Goal: Information Seeking & Learning: Find specific fact

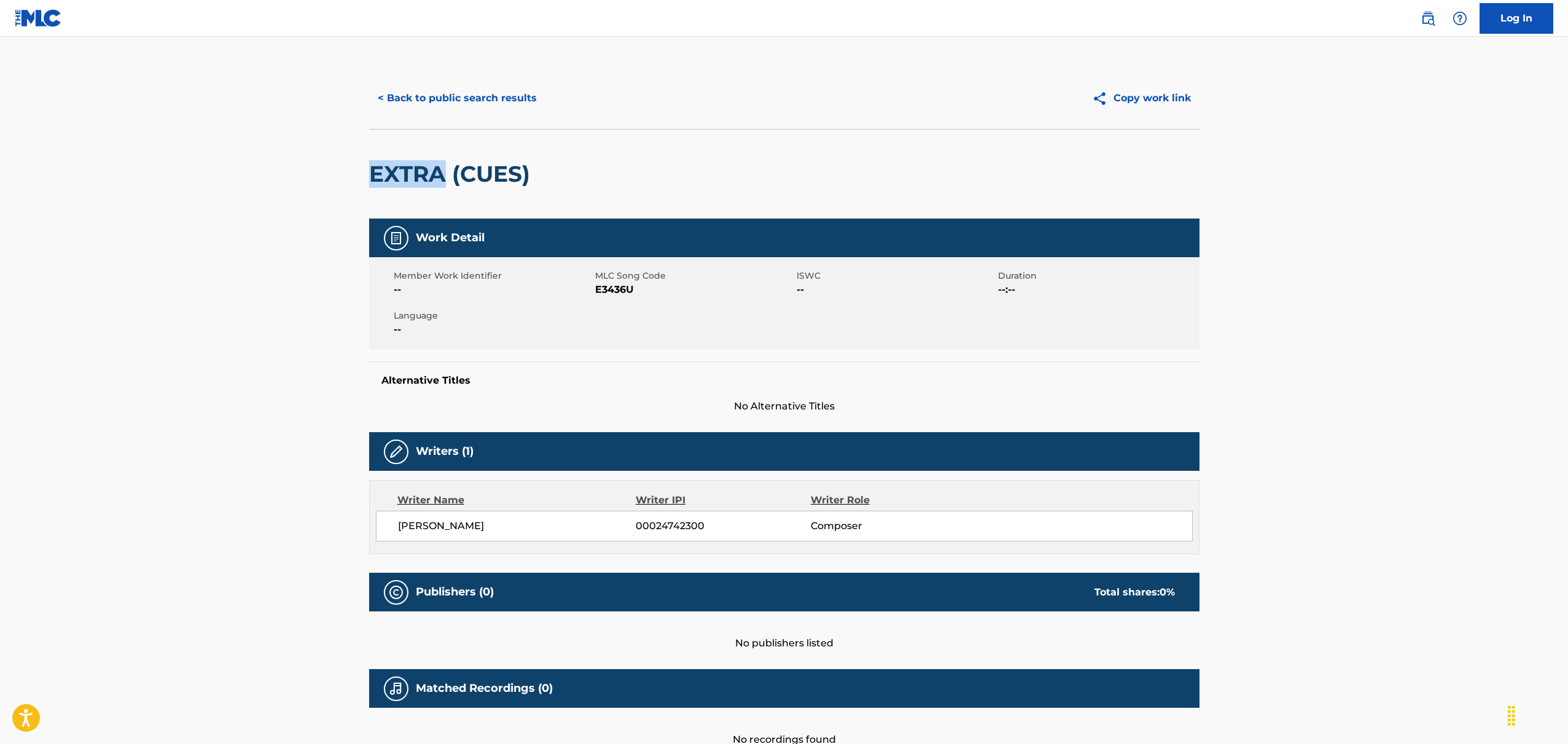
click at [505, 101] on button "< Back to public search results" at bounding box center [457, 98] width 176 height 31
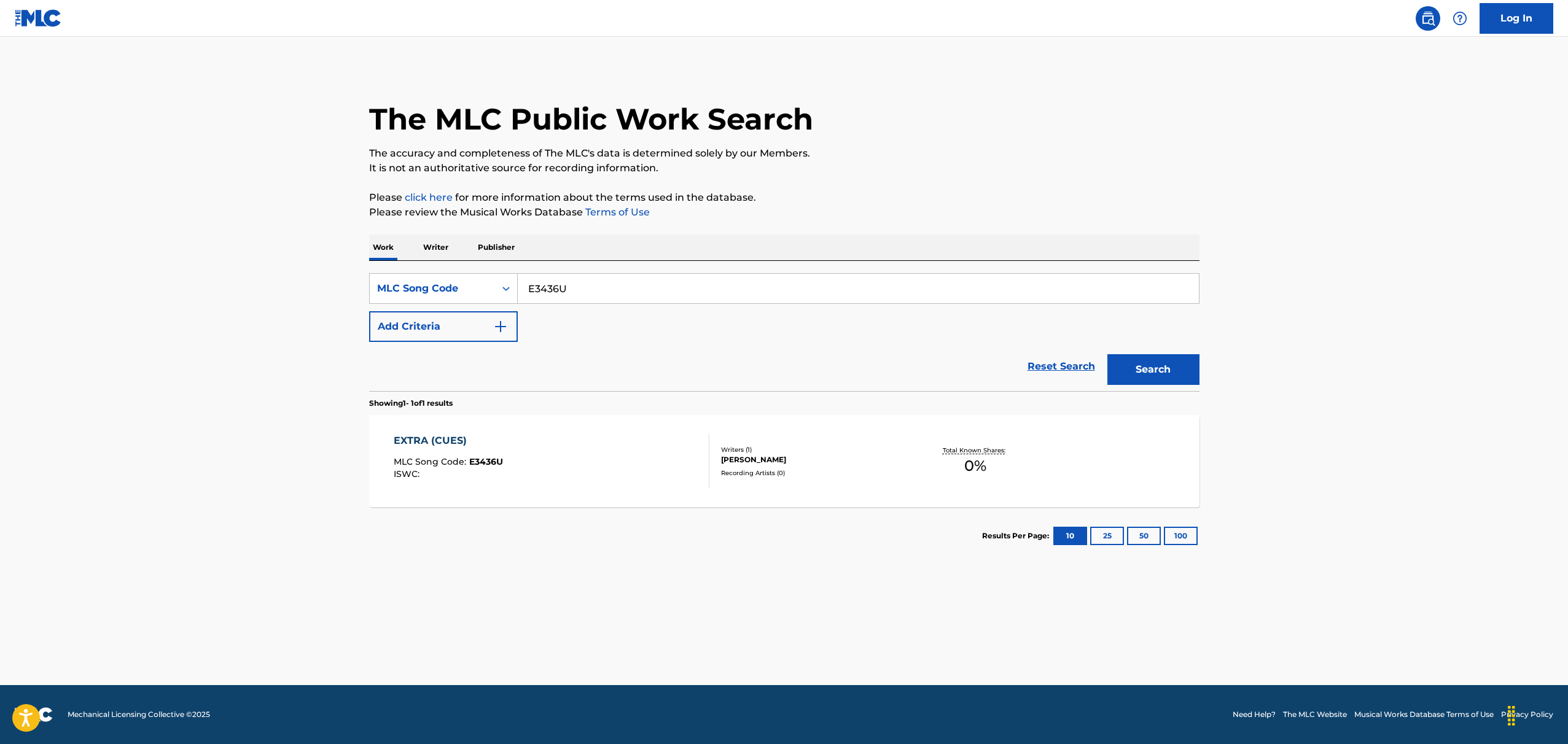
click at [622, 283] on input "E3436U" at bounding box center [858, 289] width 681 height 30
click at [493, 299] on div "MLC Song Code" at bounding box center [432, 288] width 125 height 23
click at [432, 326] on div "Work Title" at bounding box center [443, 319] width 147 height 31
click at [585, 285] on input "Search Form" at bounding box center [858, 289] width 681 height 30
type input "ain't yo business"
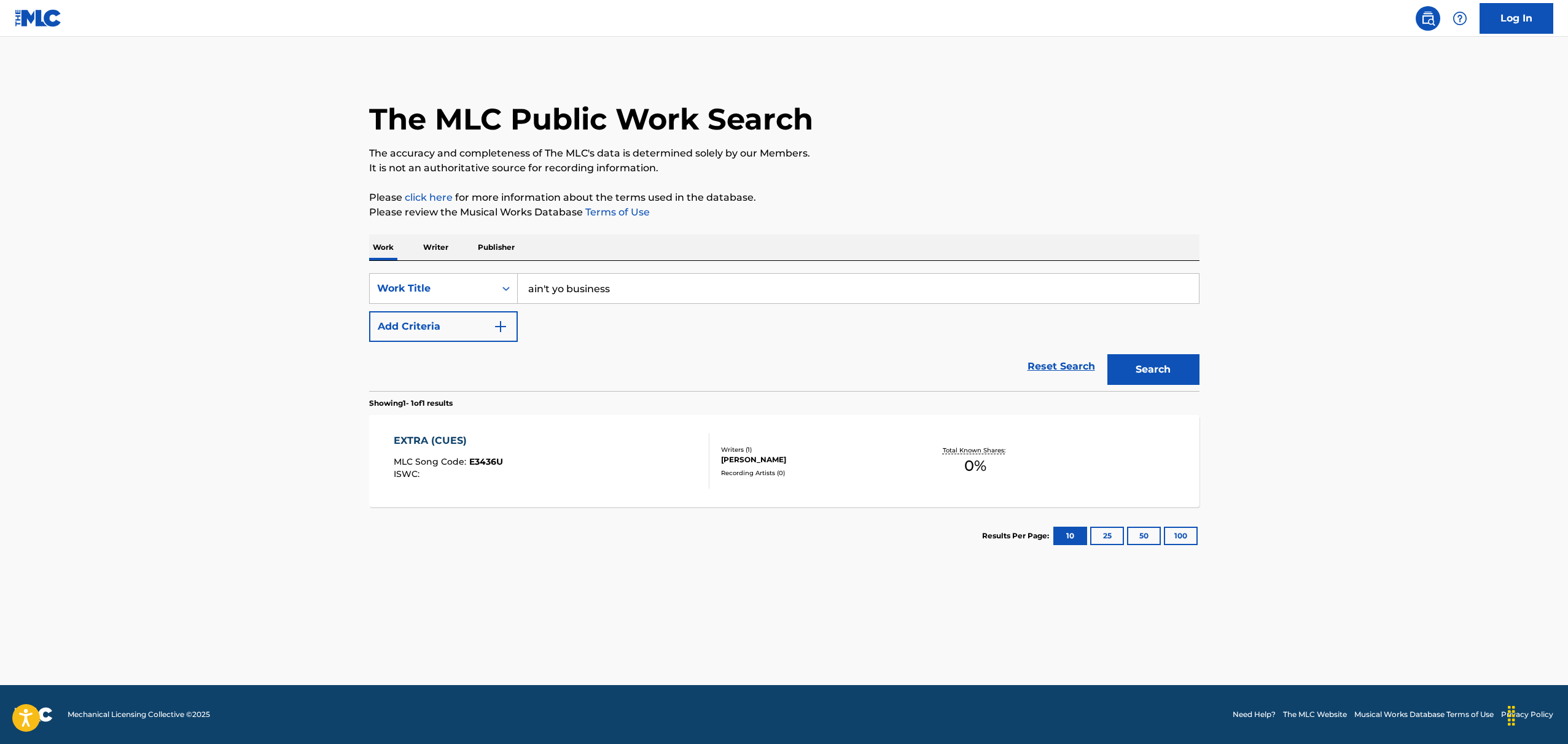
click at [1153, 372] on button "Search" at bounding box center [1153, 369] width 92 height 31
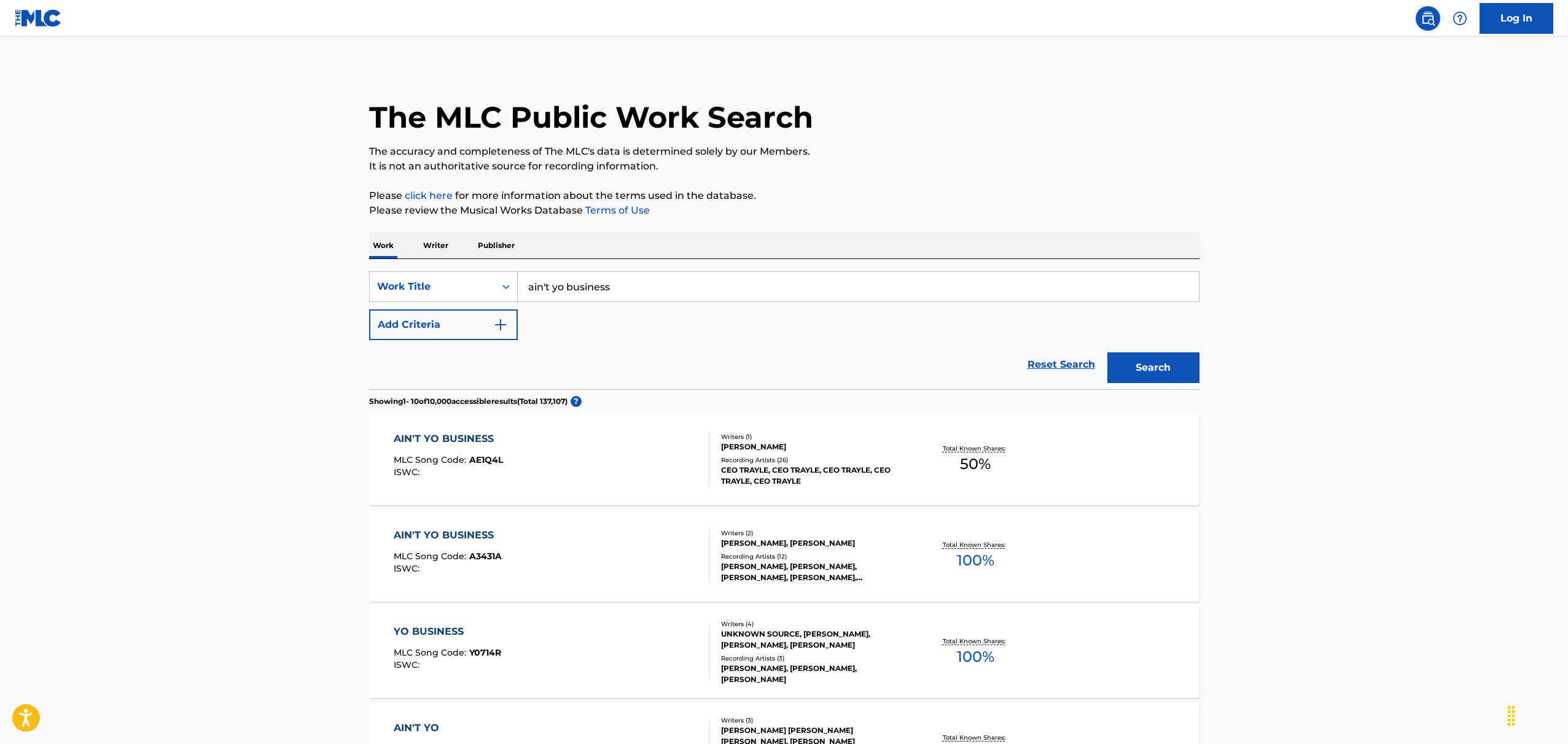
scroll to position [3, 0]
click at [463, 534] on div "AIN'T YO BUSINESS" at bounding box center [448, 535] width 108 height 15
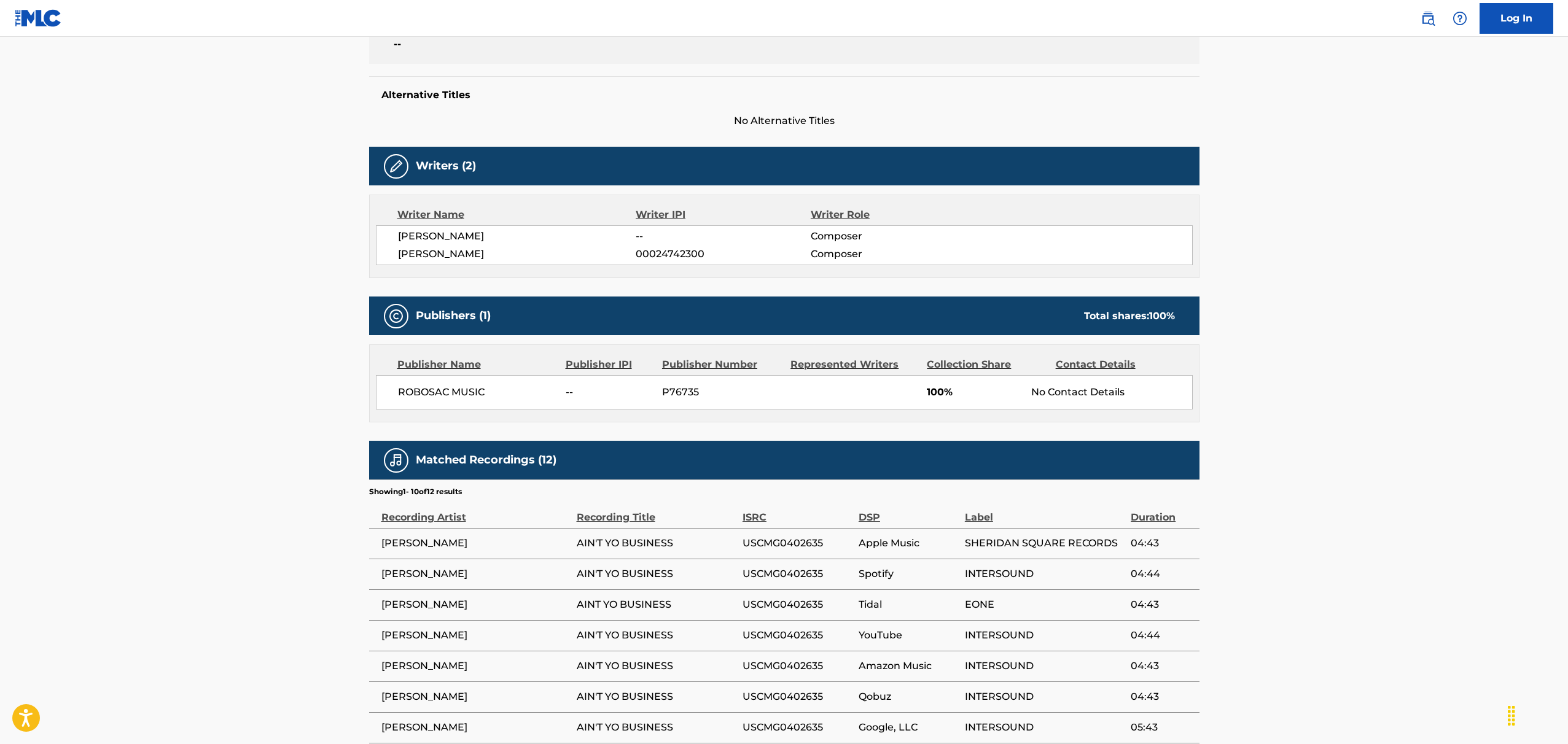
scroll to position [282, 0]
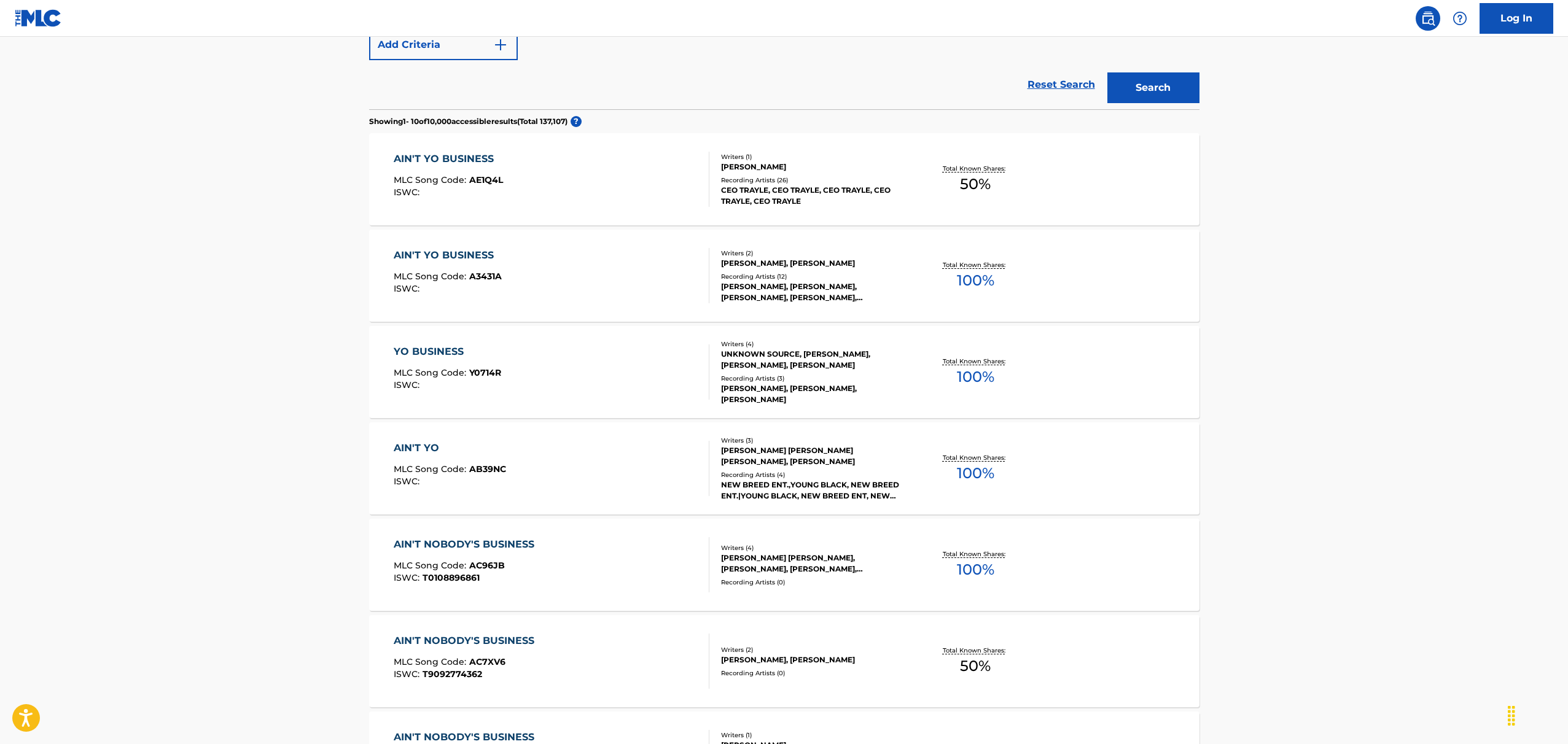
scroll to position [3, 0]
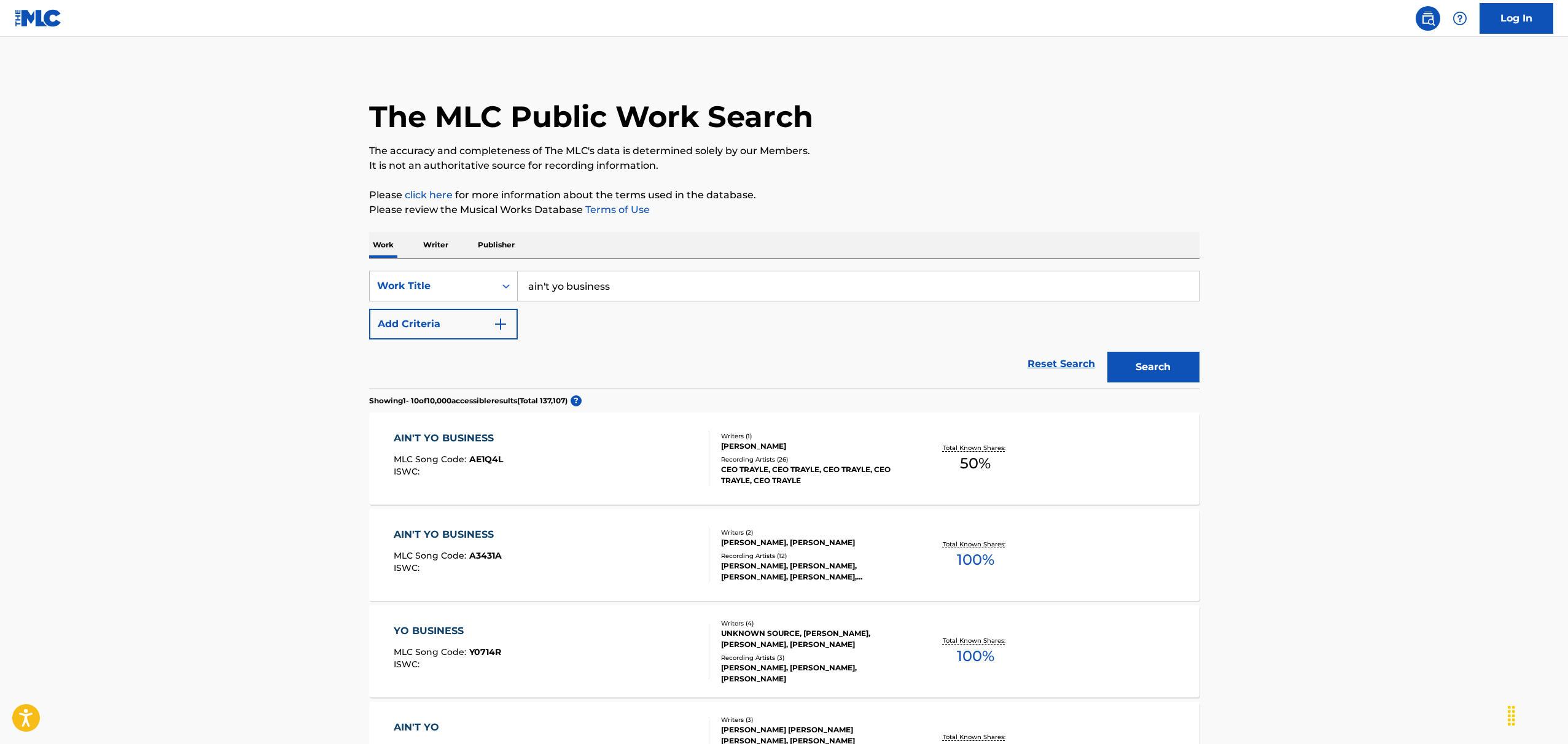
click at [445, 432] on div "AIN'T YO BUSINESS" at bounding box center [448, 438] width 109 height 15
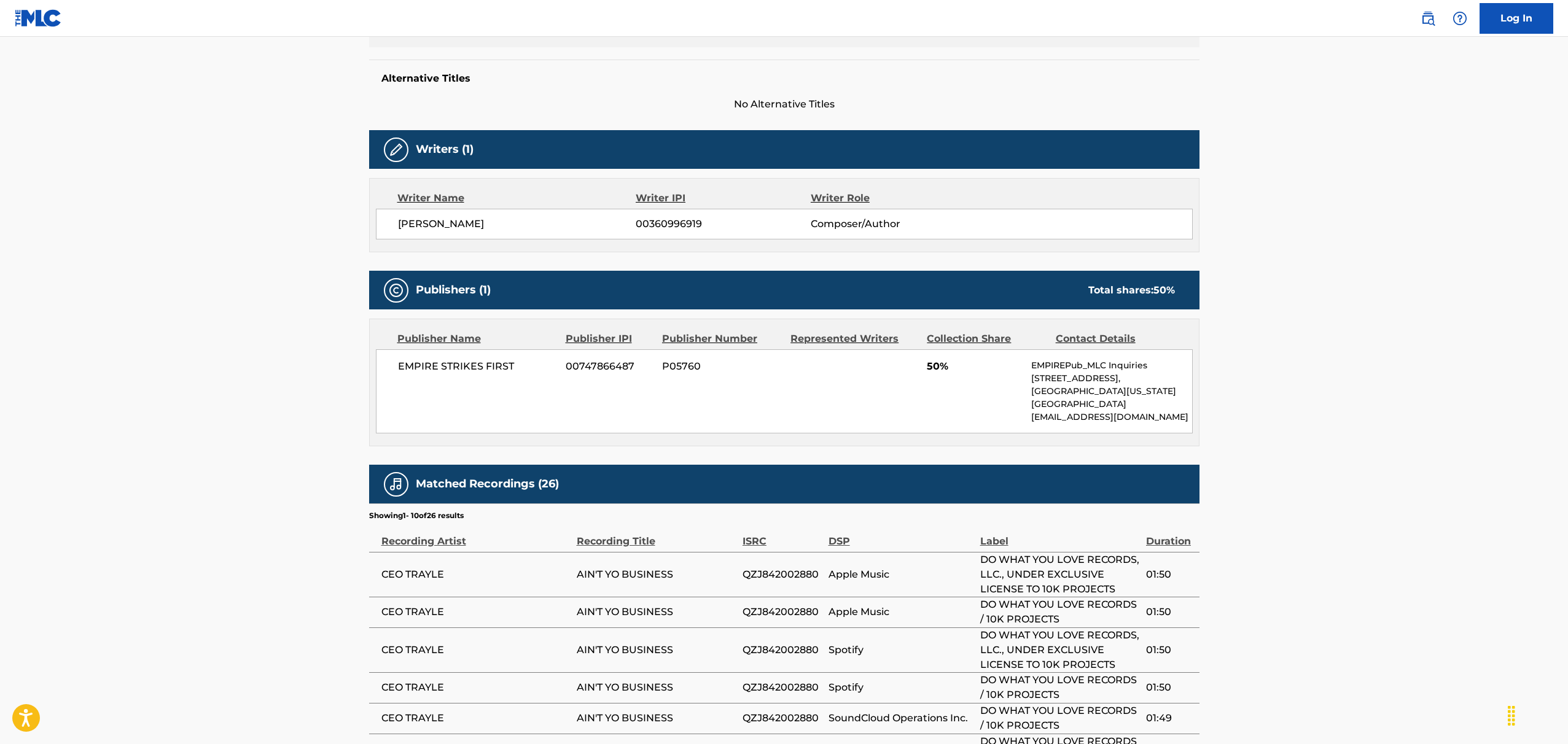
scroll to position [360, 0]
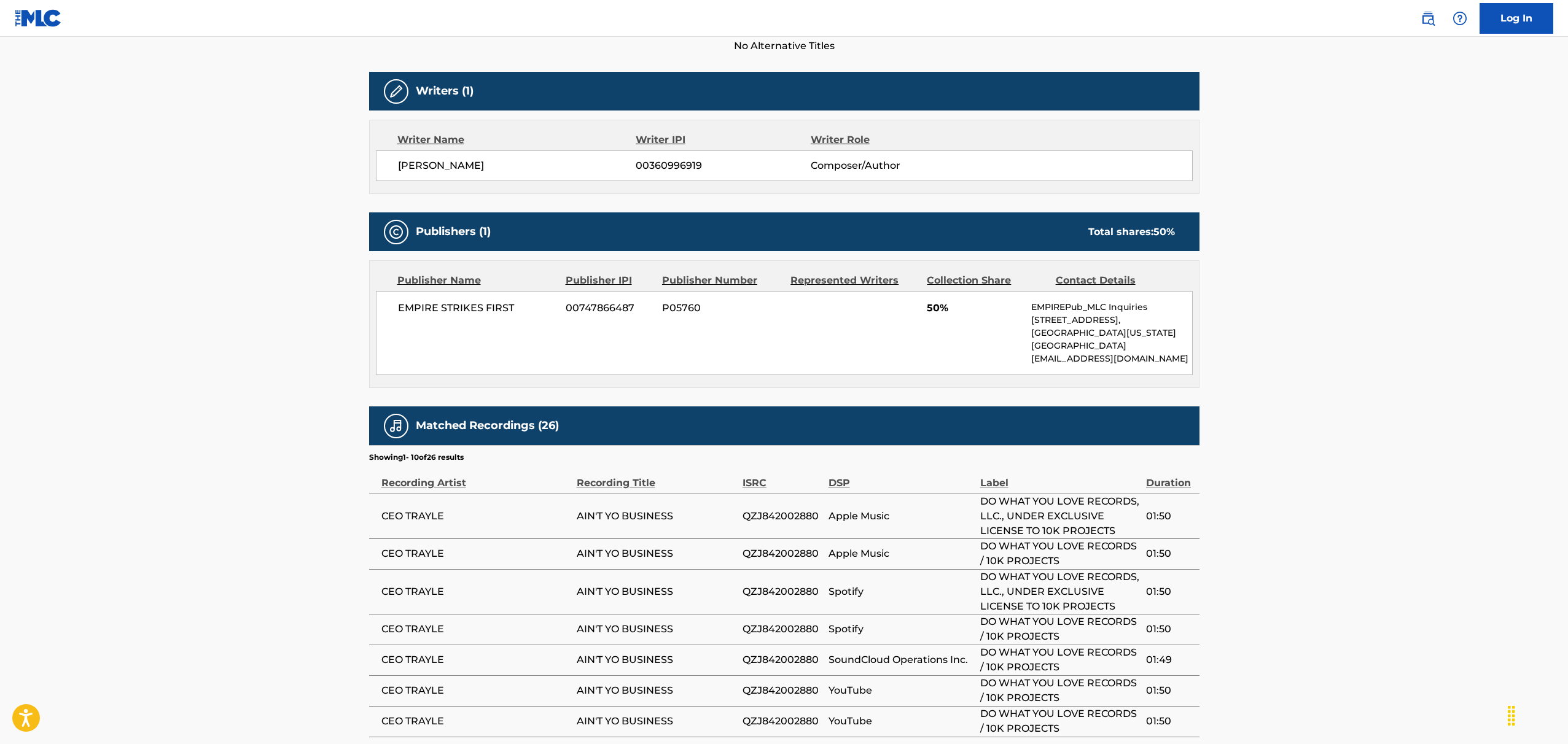
scroll to position [3, 0]
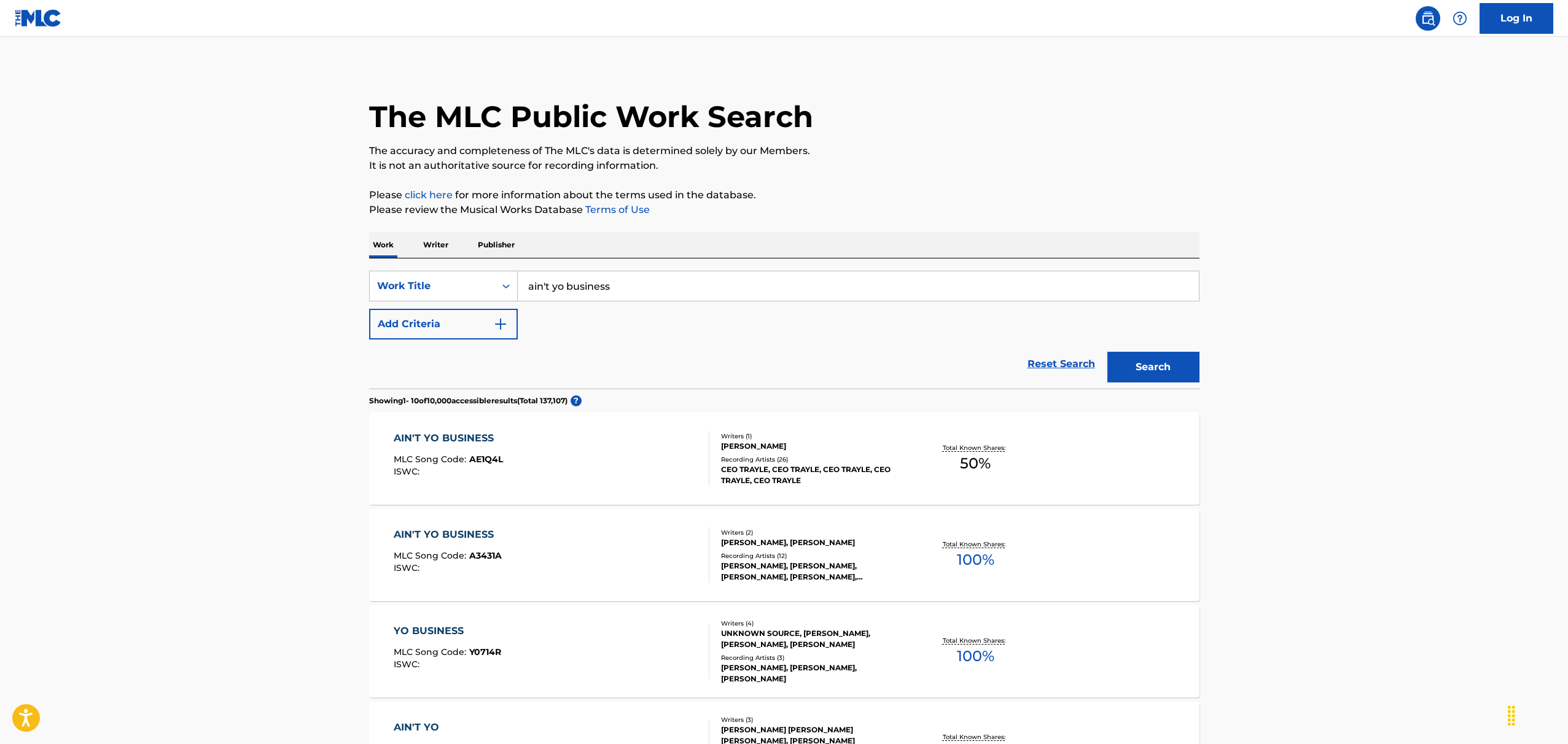
click at [465, 534] on div "AIN'T YO BUSINESS" at bounding box center [448, 535] width 108 height 15
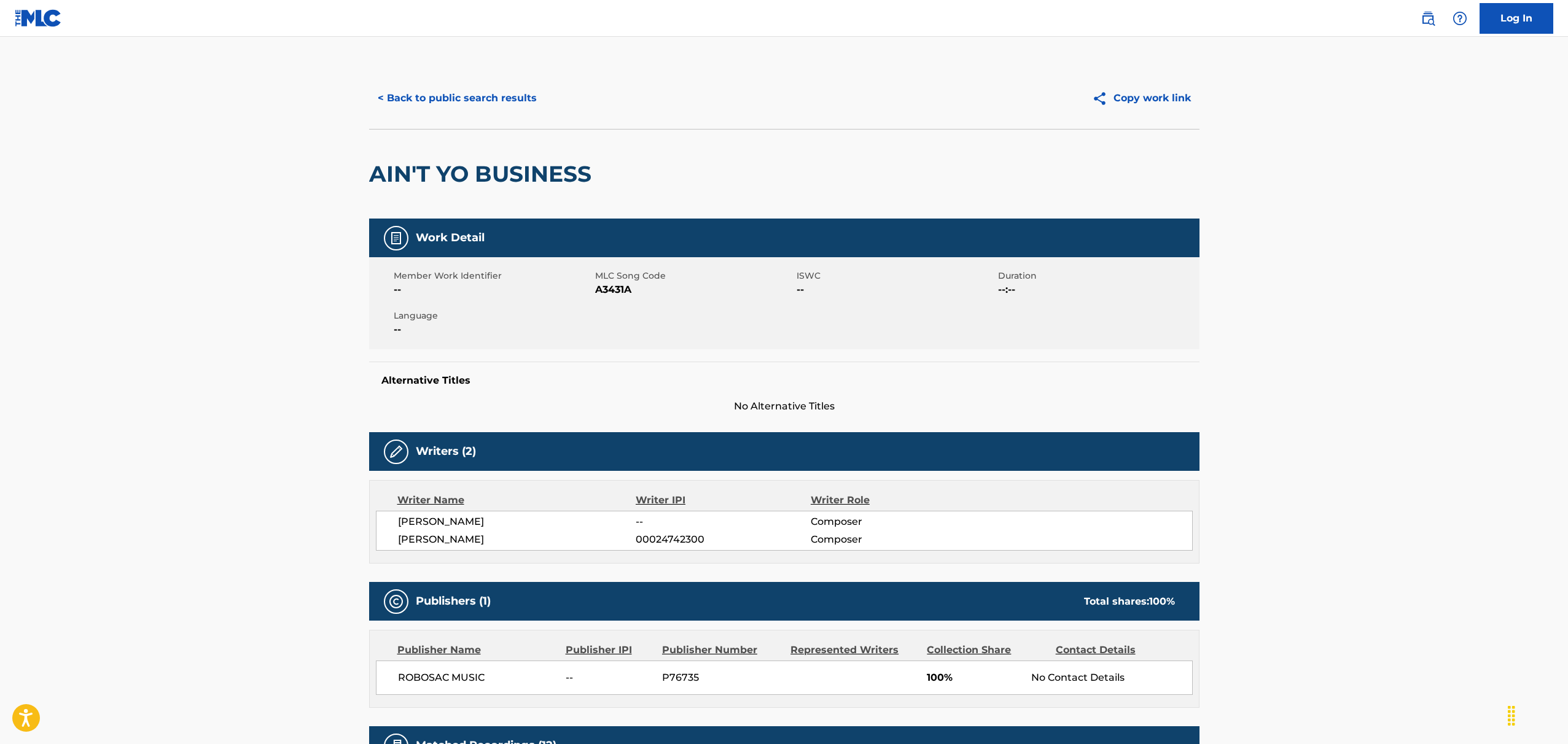
click at [271, 512] on main "< Back to public search results Copy work link AIN'T YO BUSINESS Work Detail Me…" at bounding box center [784, 611] width 1568 height 1147
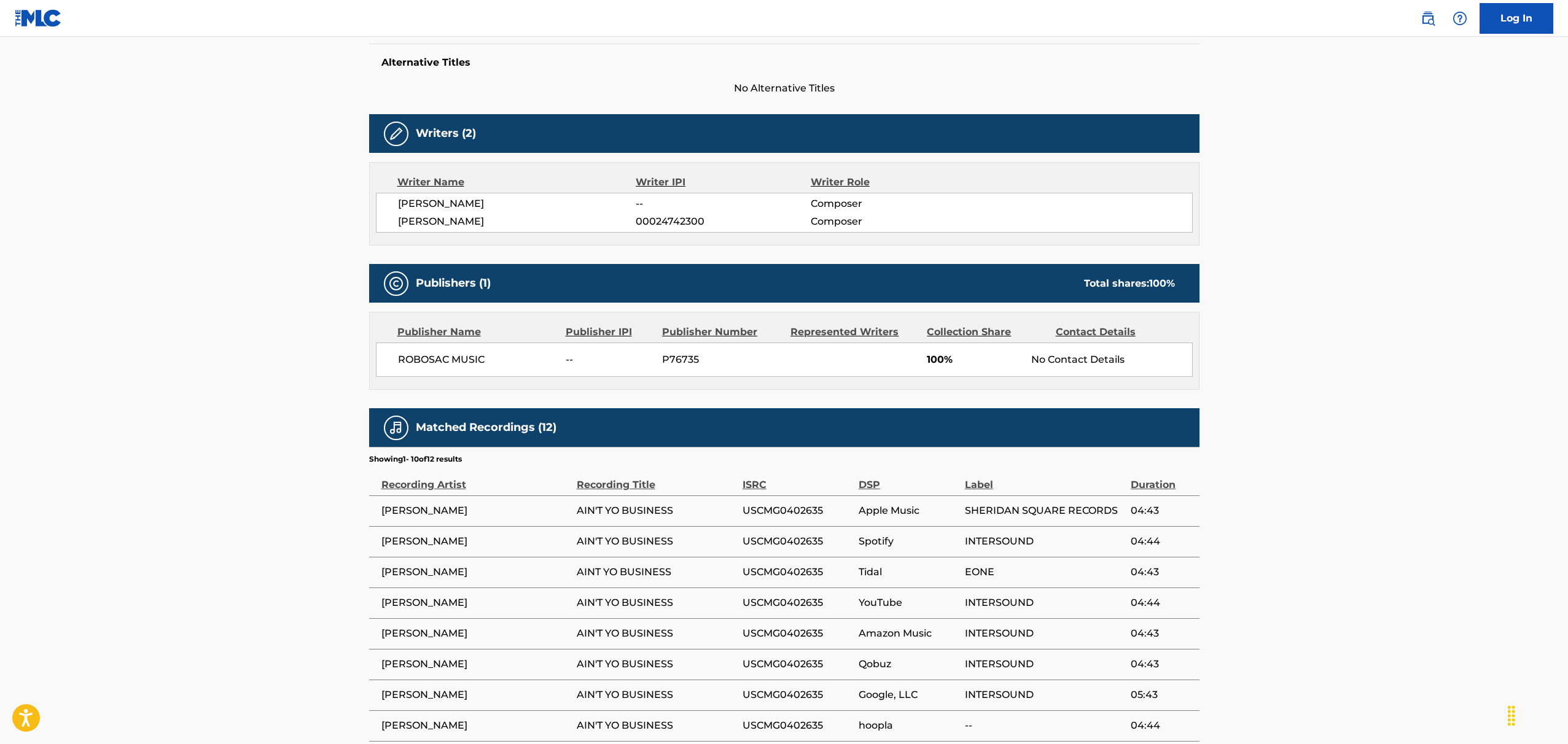
scroll to position [319, 0]
click at [526, 396] on div "Work Detail Member Work Identifier -- MLC Song Code A3431A ISWC -- Duration --:…" at bounding box center [784, 373] width 830 height 946
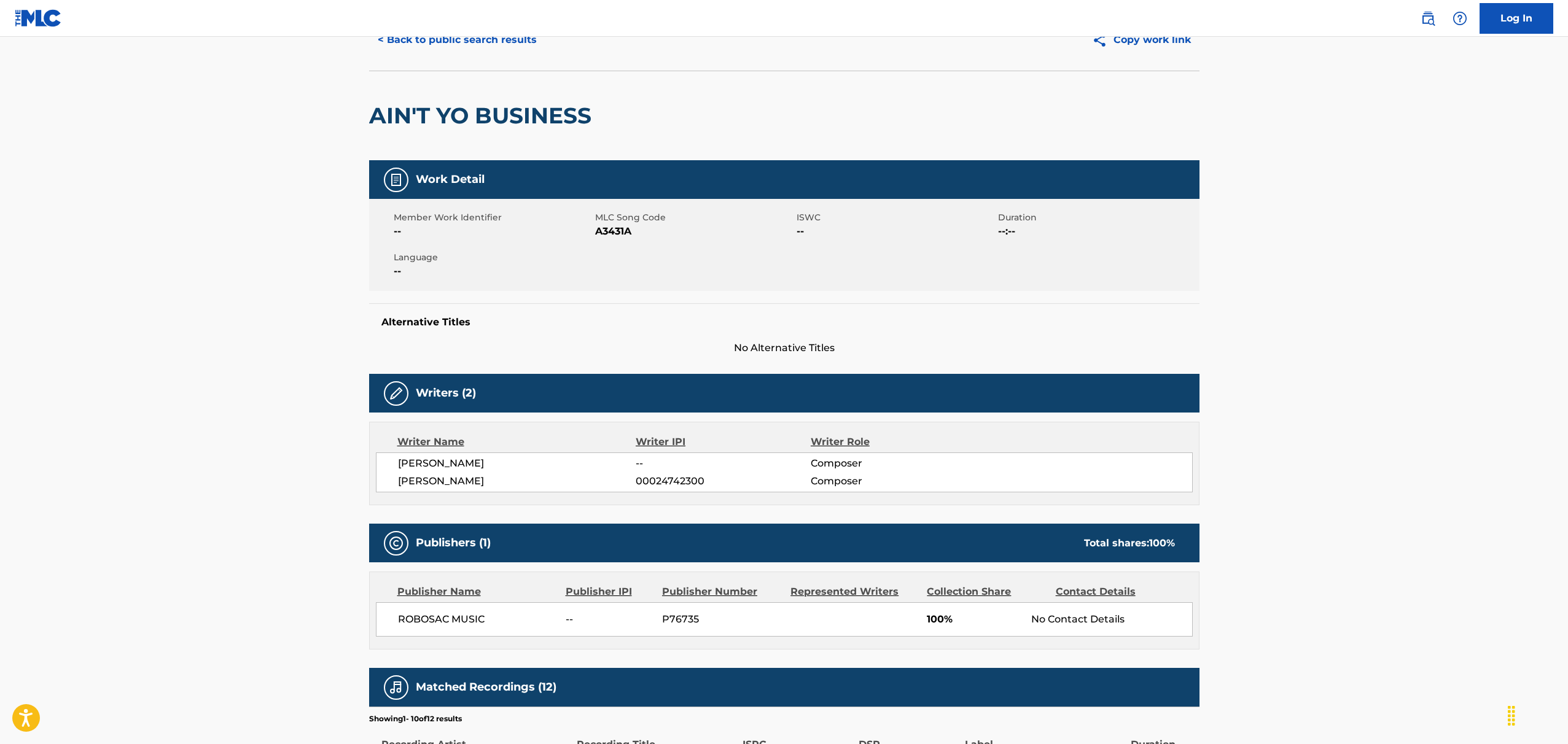
scroll to position [0, 0]
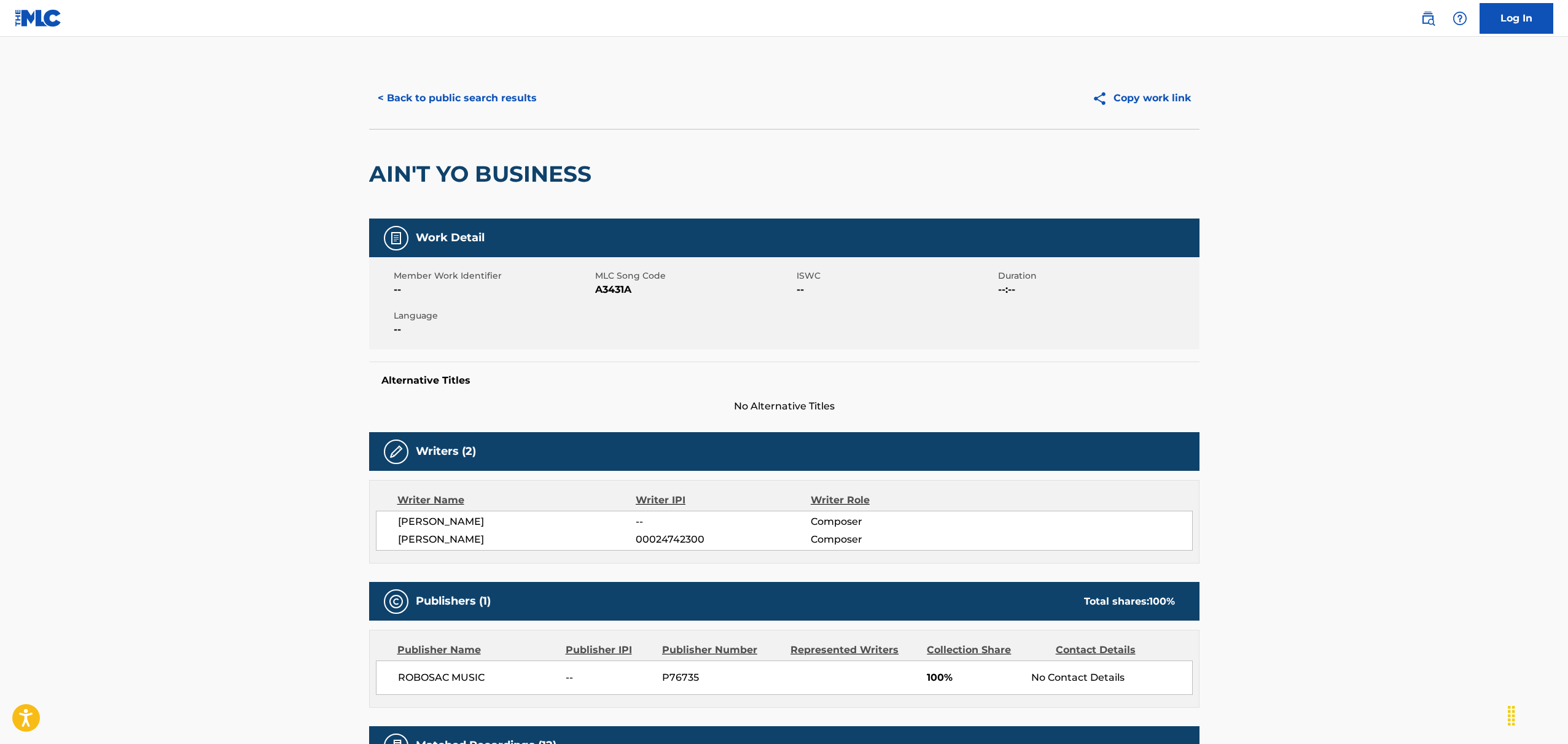
click at [445, 84] on button "< Back to public search results" at bounding box center [457, 98] width 176 height 31
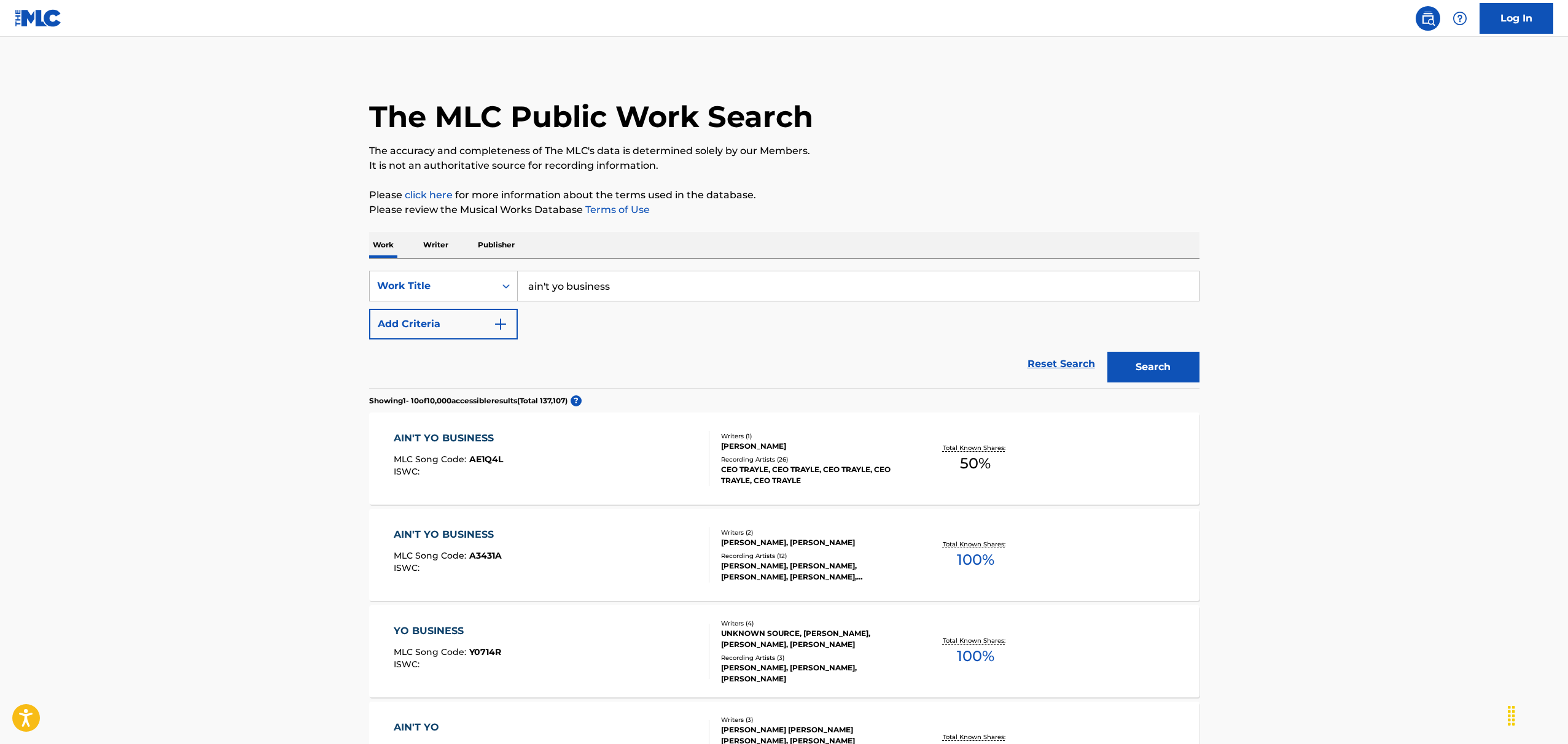
click at [627, 287] on input "ain't yo business" at bounding box center [858, 286] width 681 height 30
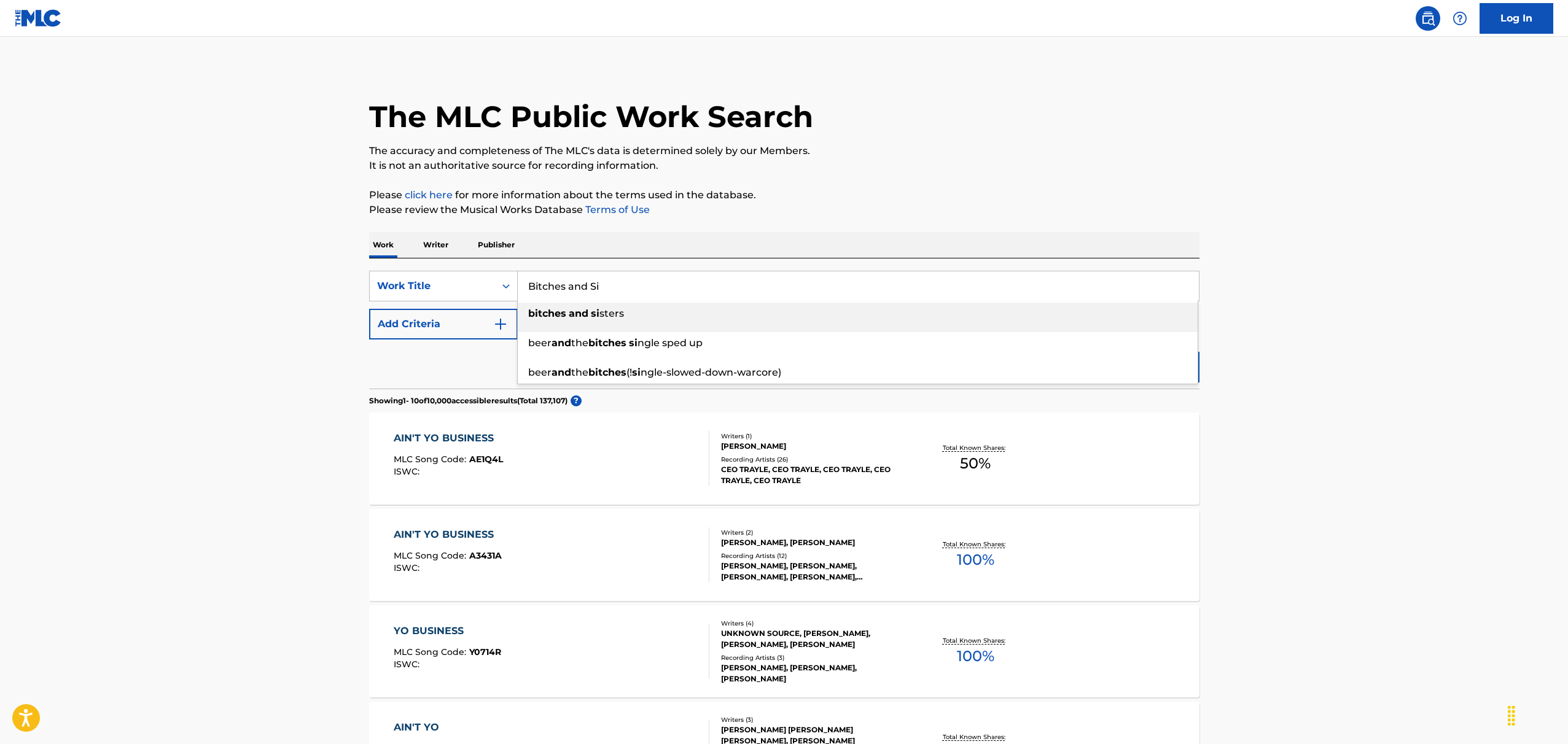
click at [625, 317] on div "bitches and si sters" at bounding box center [857, 314] width 680 height 22
type input "bitches and sisters"
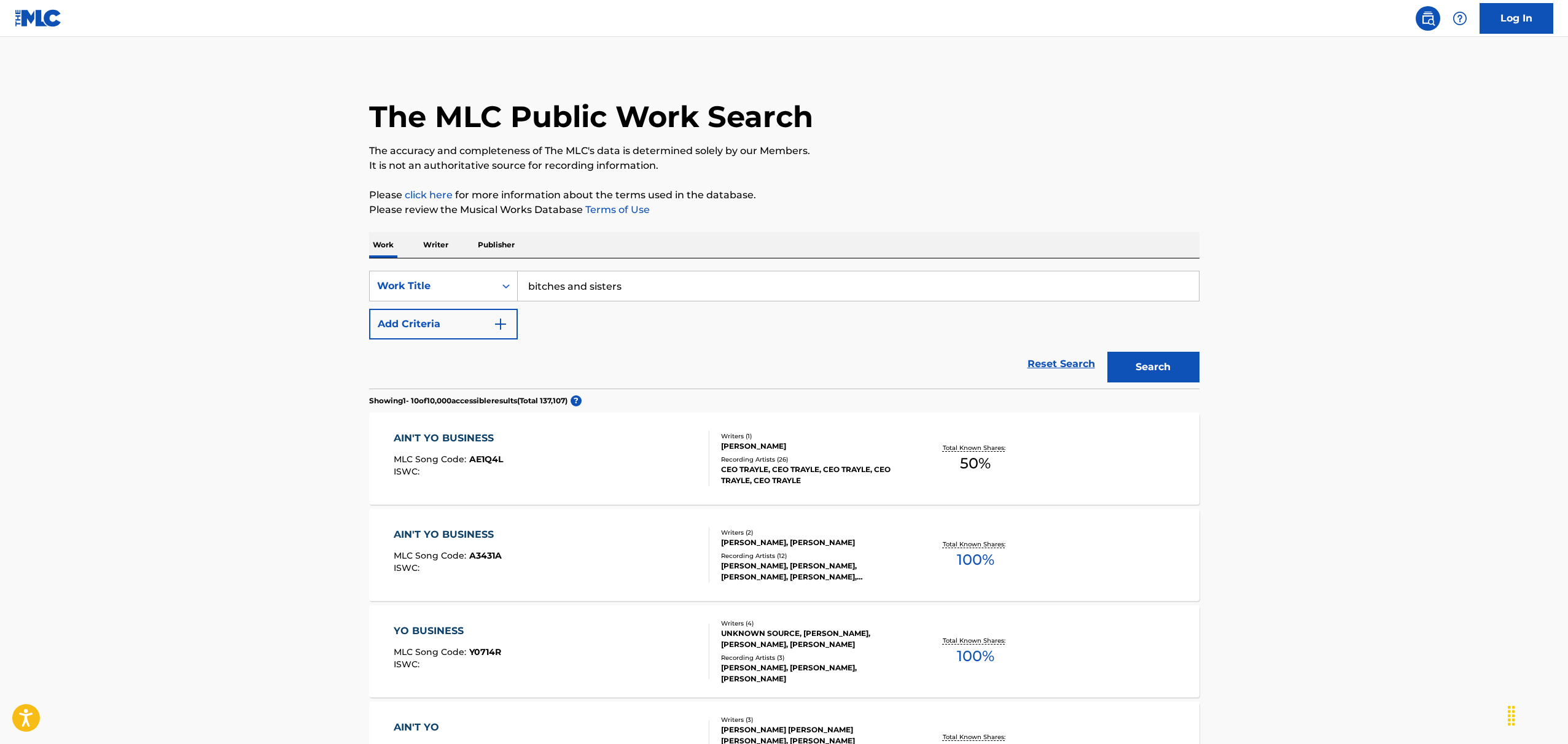
click at [1177, 365] on button "Search" at bounding box center [1153, 366] width 92 height 31
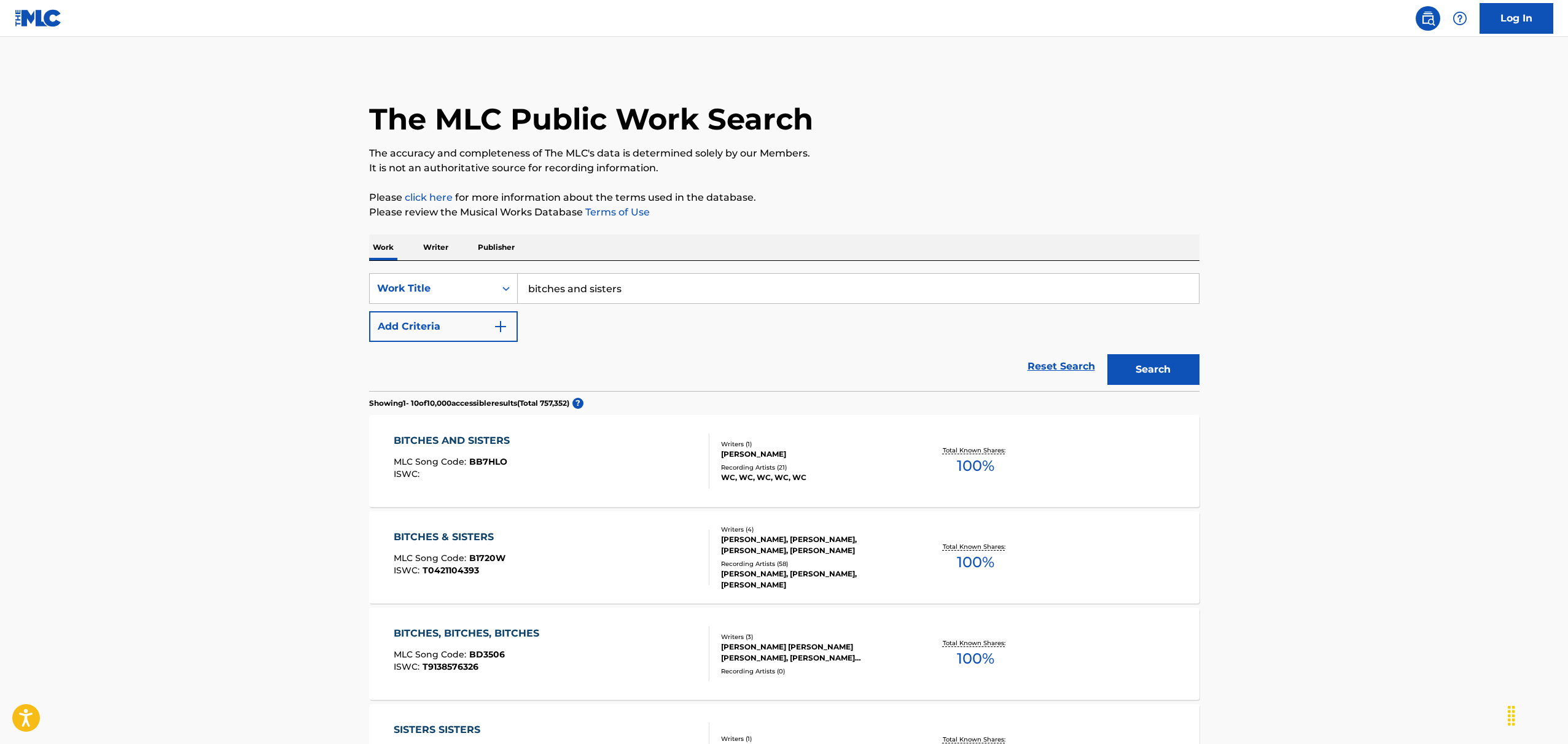
click at [468, 538] on div "BITCHES & SISTERS" at bounding box center [450, 537] width 112 height 15
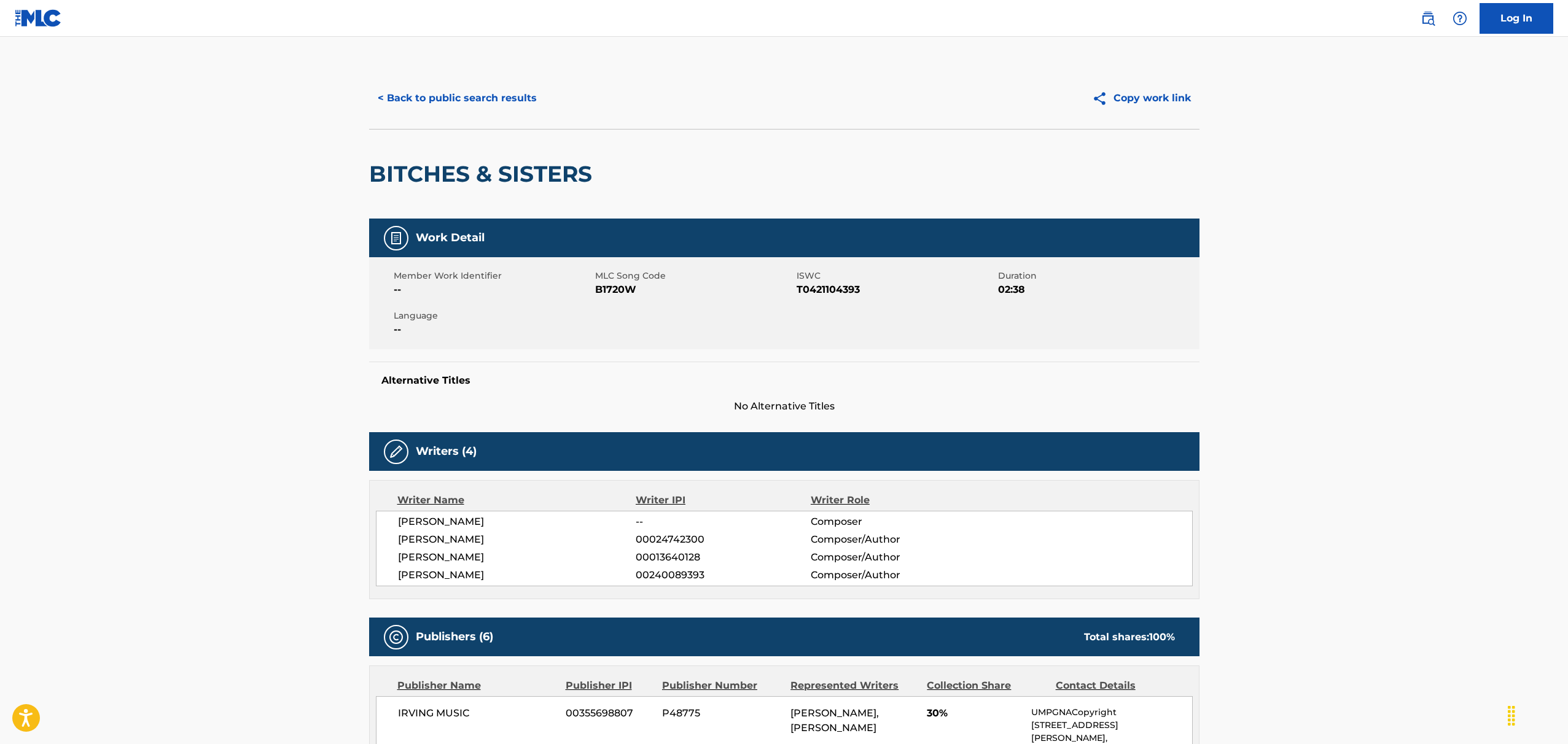
click at [437, 92] on button "< Back to public search results" at bounding box center [457, 98] width 176 height 31
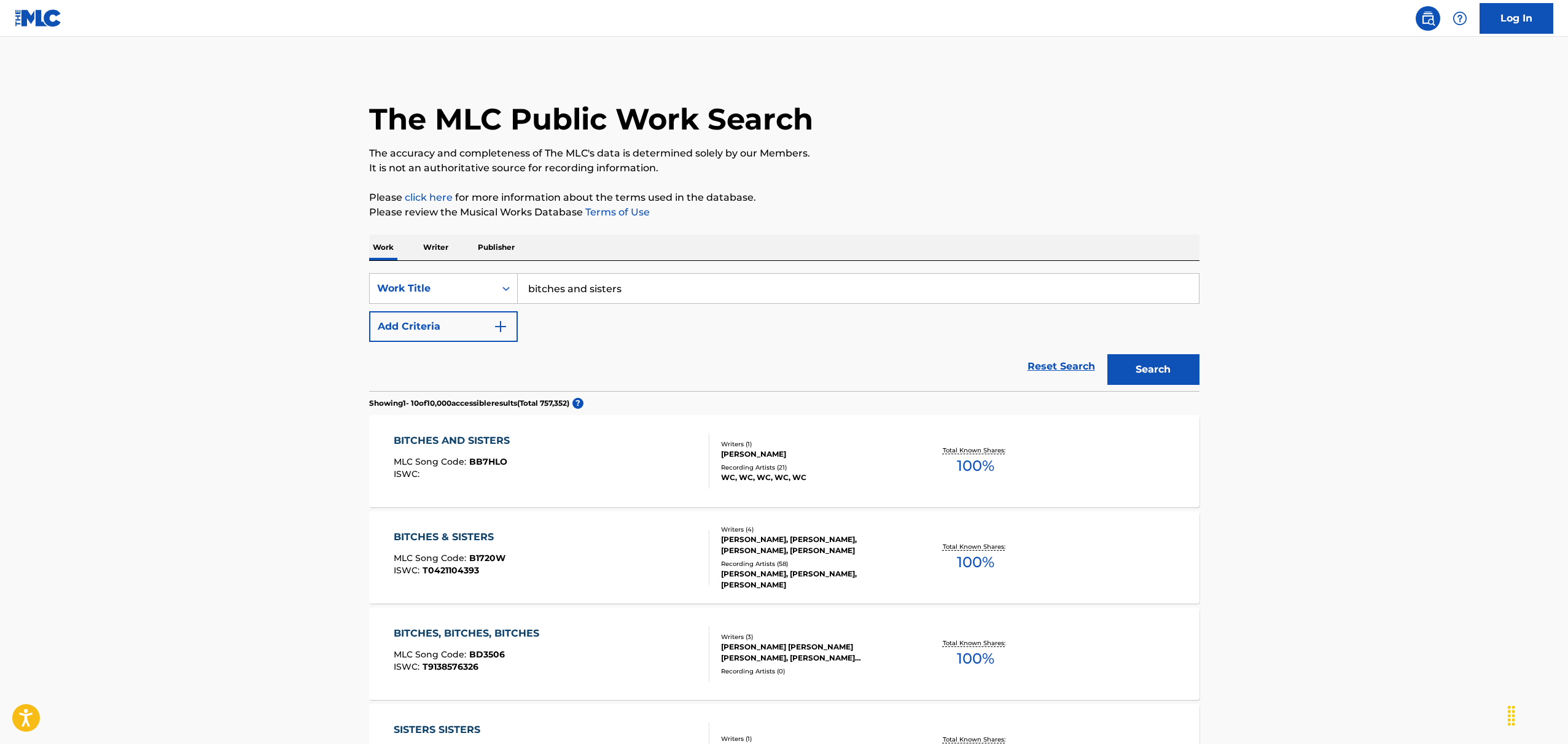
click at [641, 294] on input "bitches and sisters" at bounding box center [858, 289] width 681 height 30
type input "bliz k tobe"
click at [1174, 377] on button "Search" at bounding box center [1153, 369] width 92 height 31
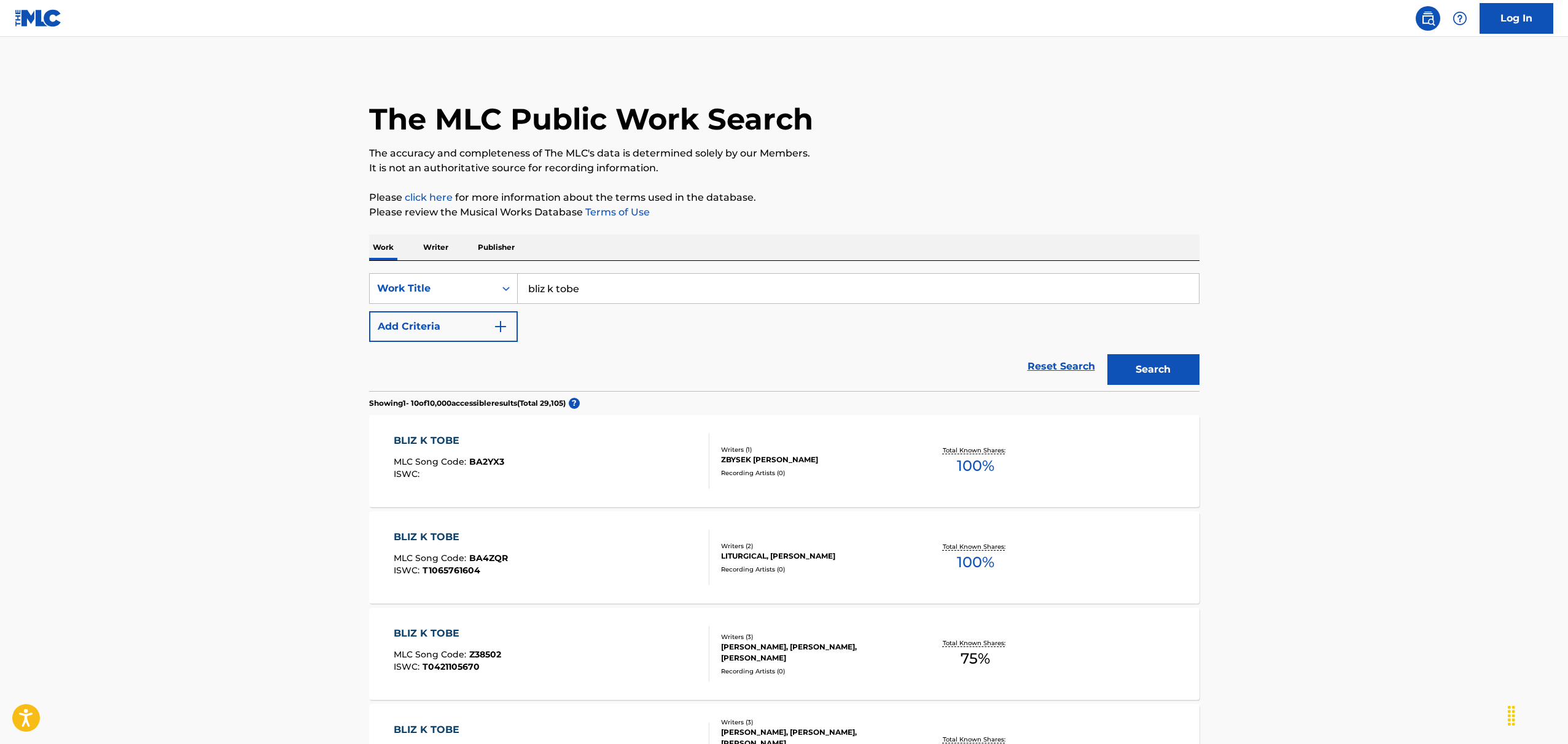
click at [443, 631] on div "BLIZ K TOBE" at bounding box center [447, 634] width 107 height 15
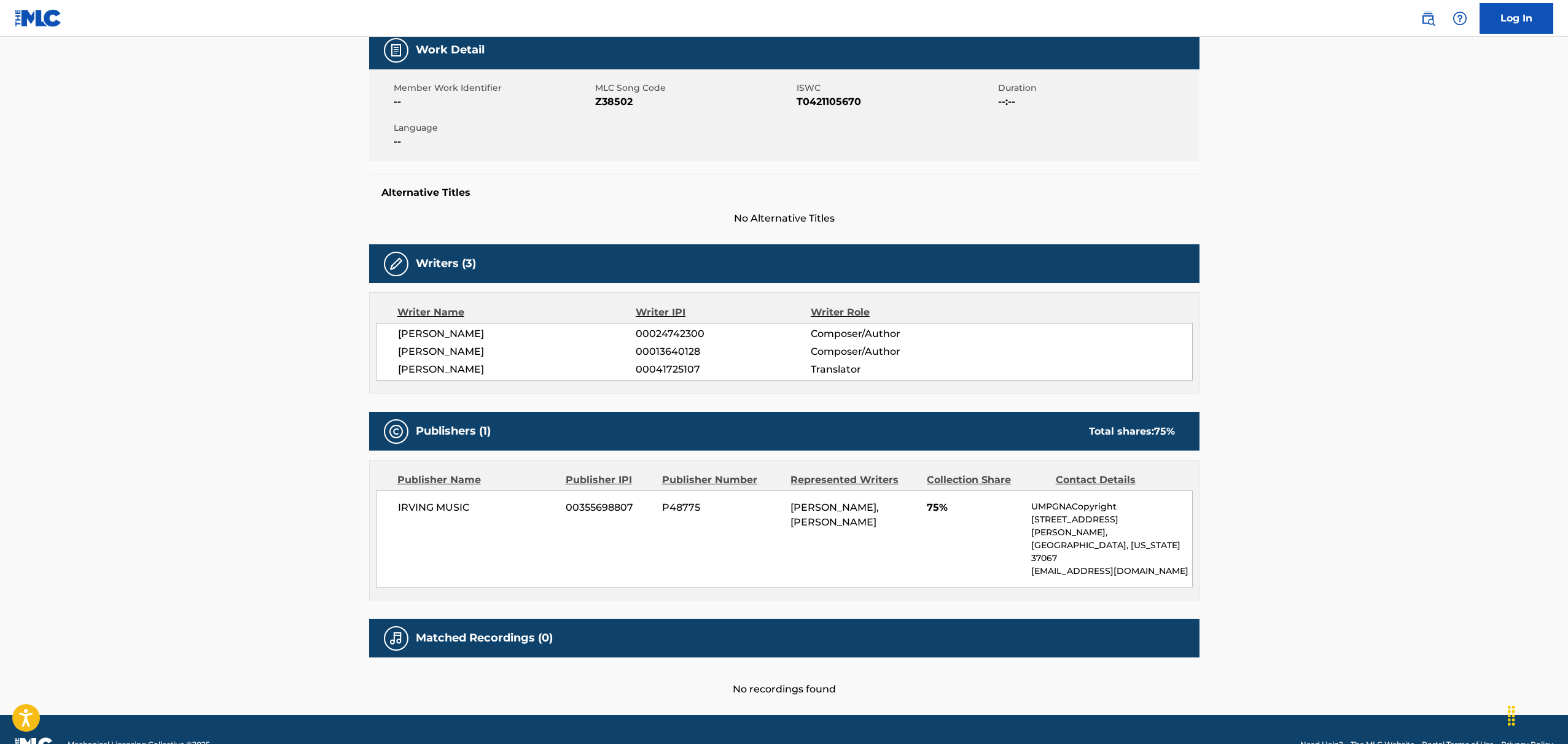
scroll to position [192, 0]
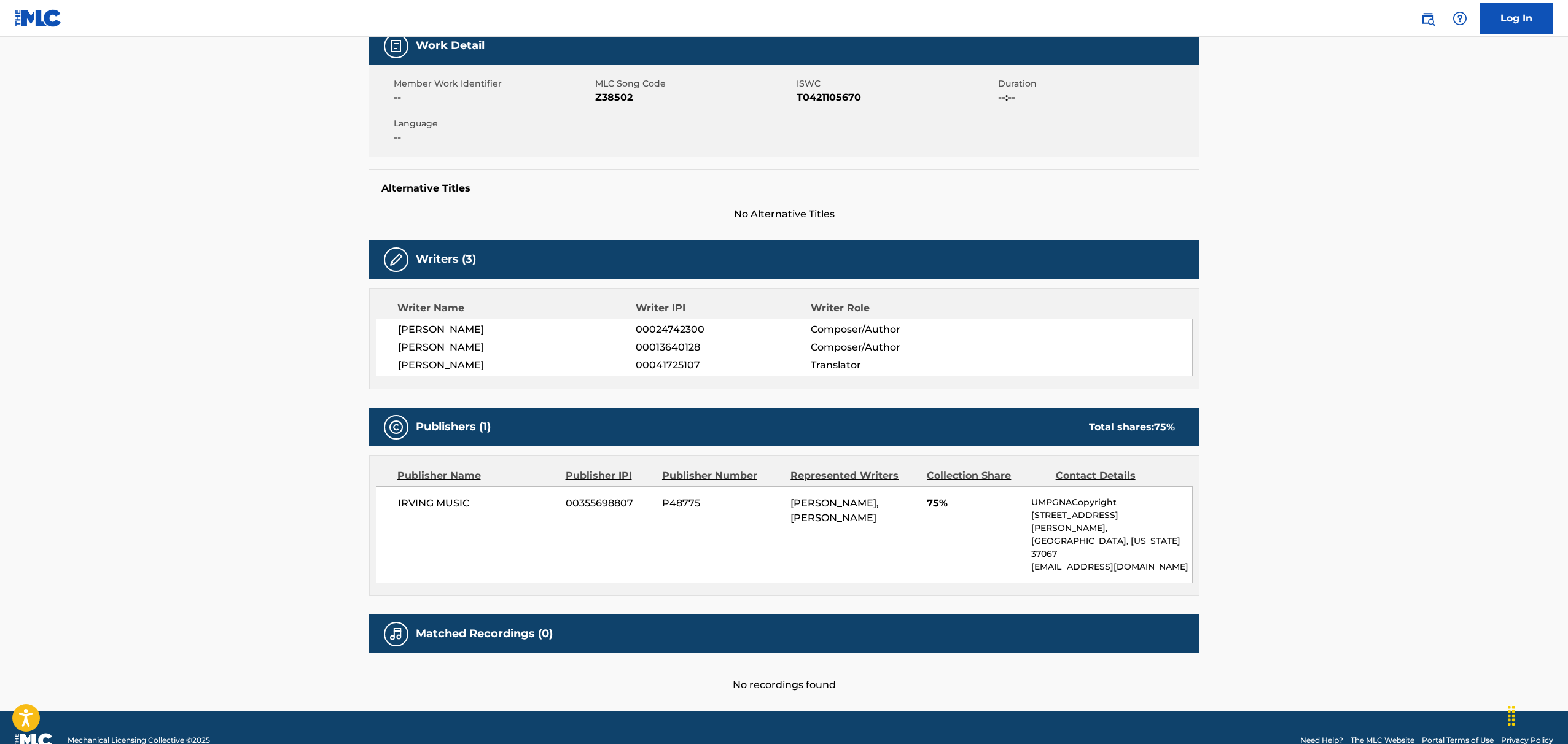
drag, startPoint x: 121, startPoint y: 595, endPoint x: 147, endPoint y: 572, distance: 34.7
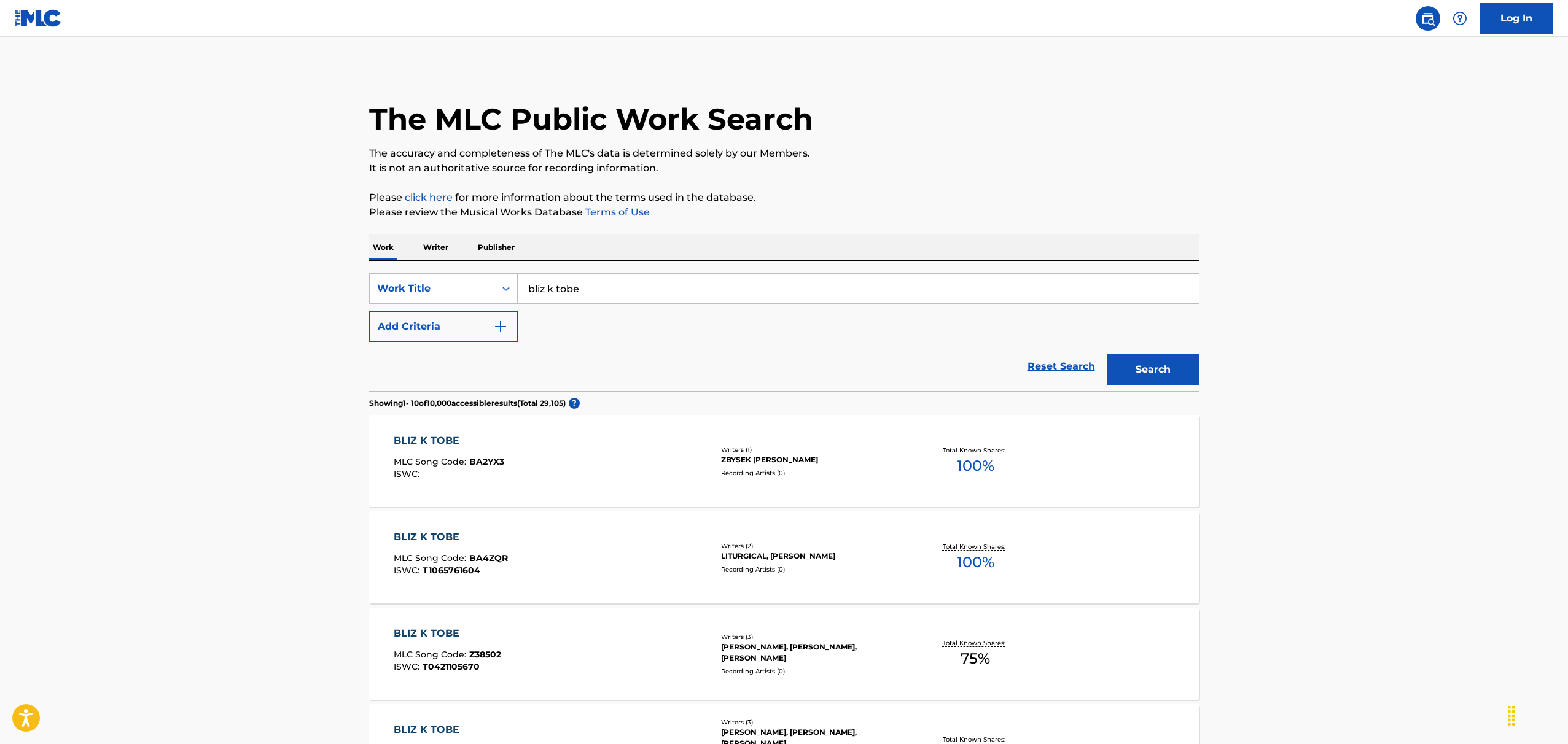
click at [197, 379] on main "The MLC Public Work Search The accuracy and completeness of The MLC's data is d…" at bounding box center [784, 740] width 1568 height 1407
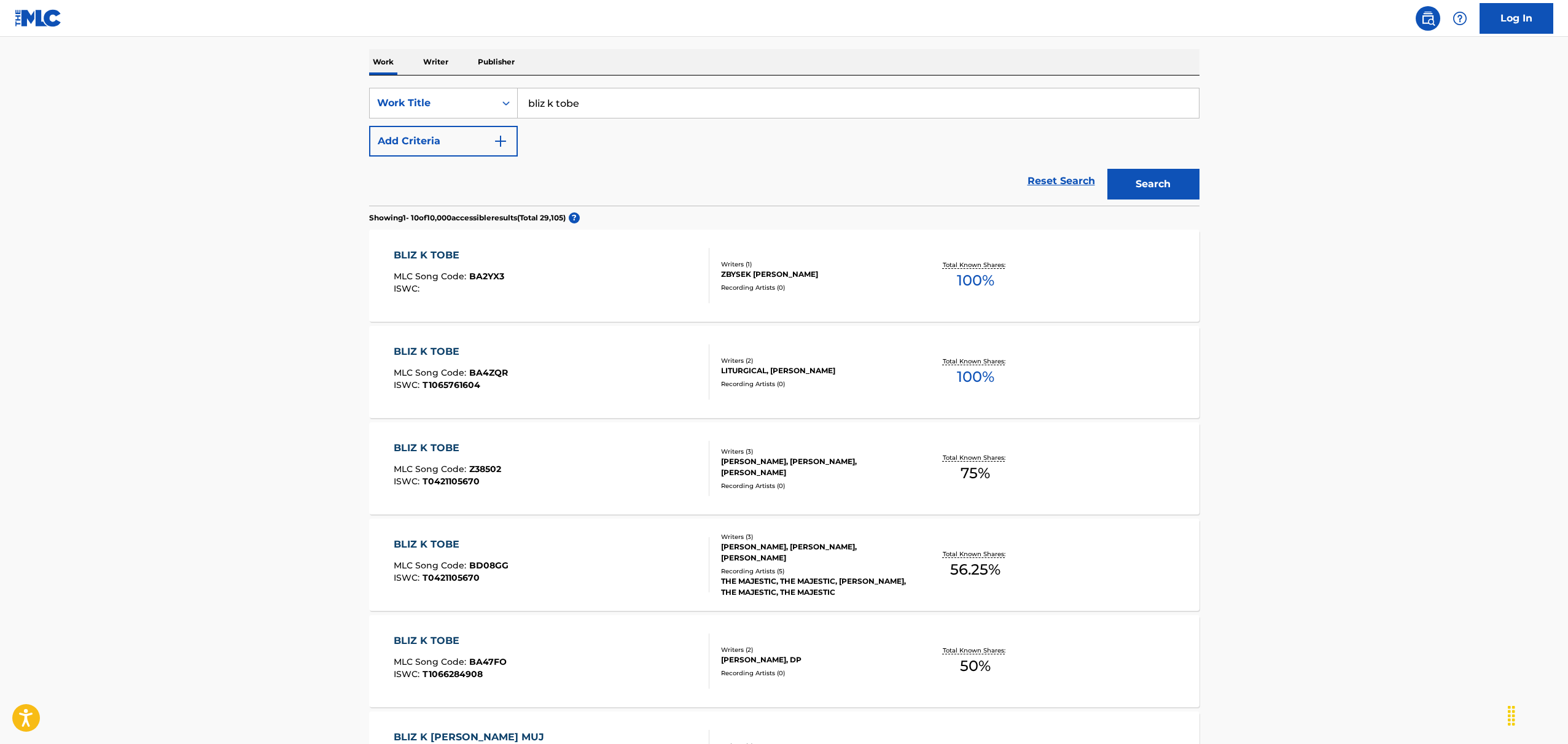
scroll to position [220, 0]
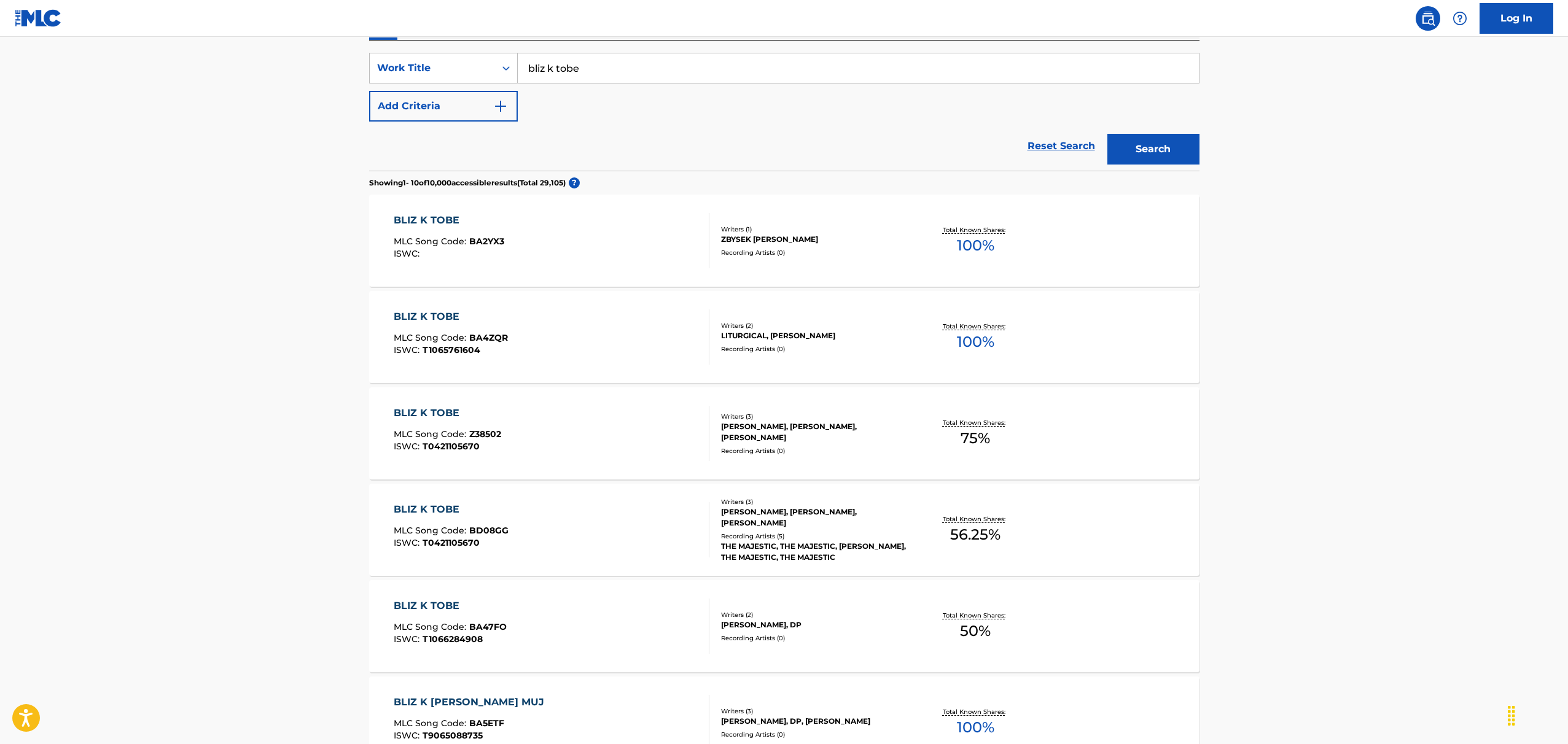
click at [194, 531] on main "The MLC Public Work Search The accuracy and completeness of The MLC's data is d…" at bounding box center [784, 519] width 1568 height 1407
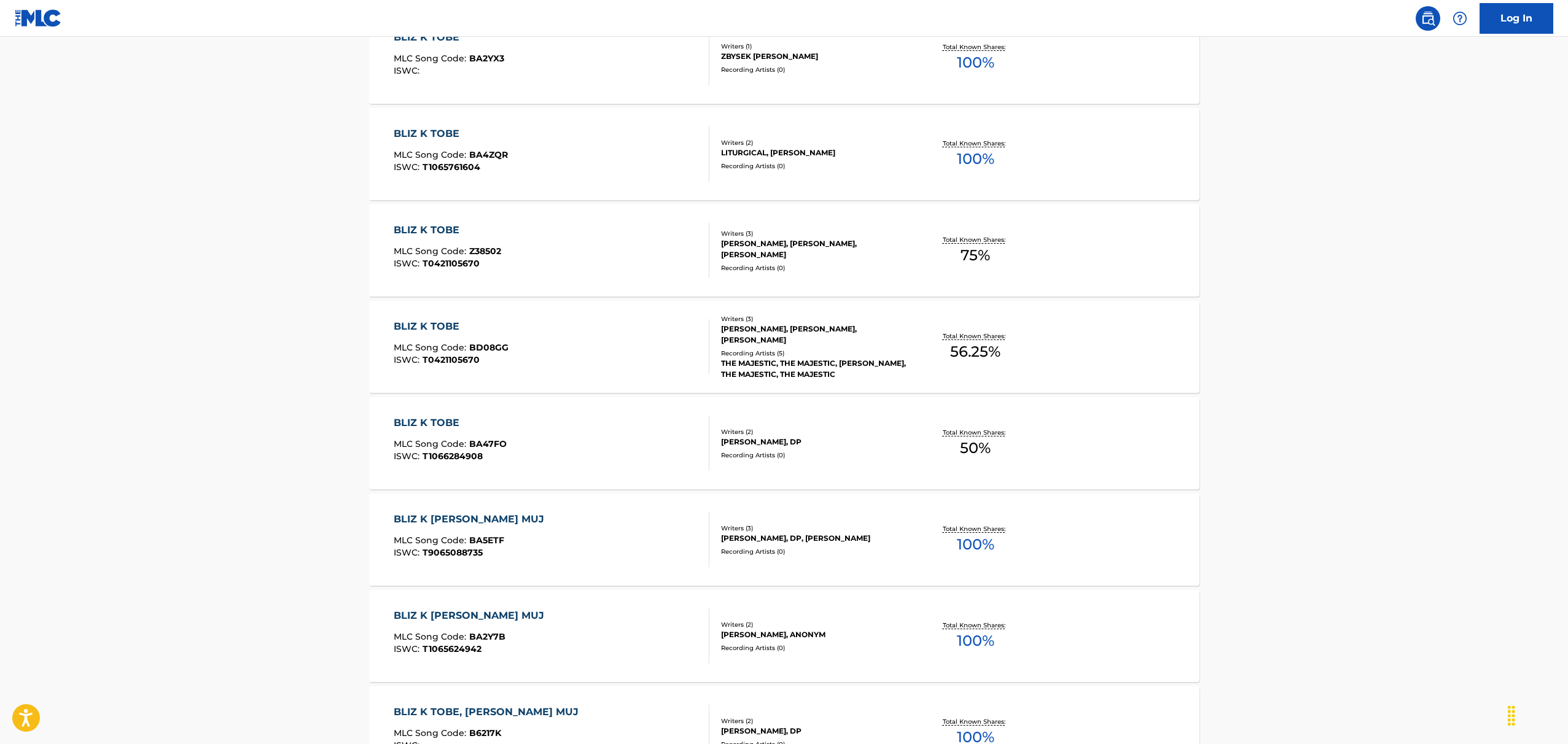
scroll to position [367, 0]
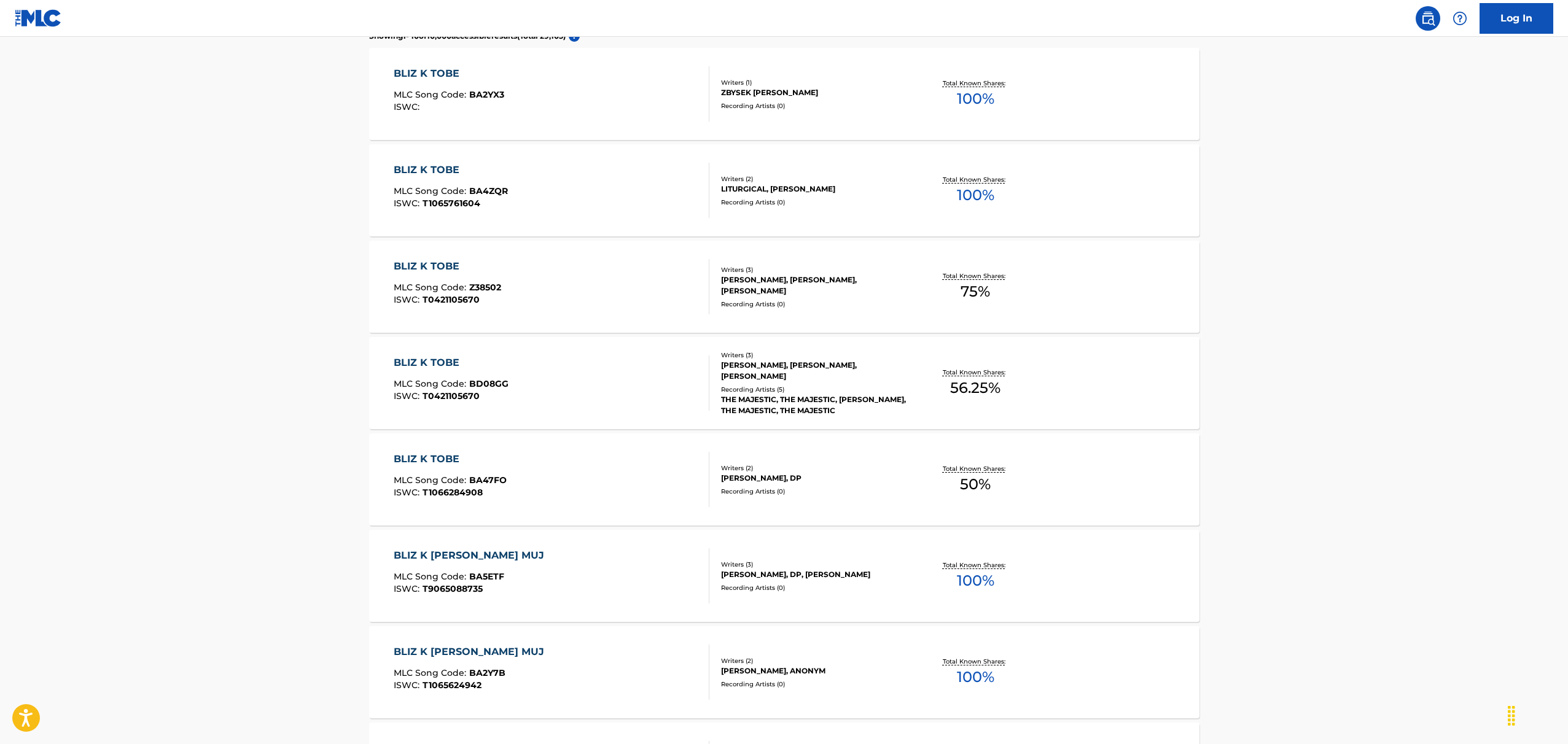
click at [530, 504] on div "BLIZ K TOBE MLC Song Code : BA47FO ISWC : T1066284908" at bounding box center [551, 479] width 315 height 55
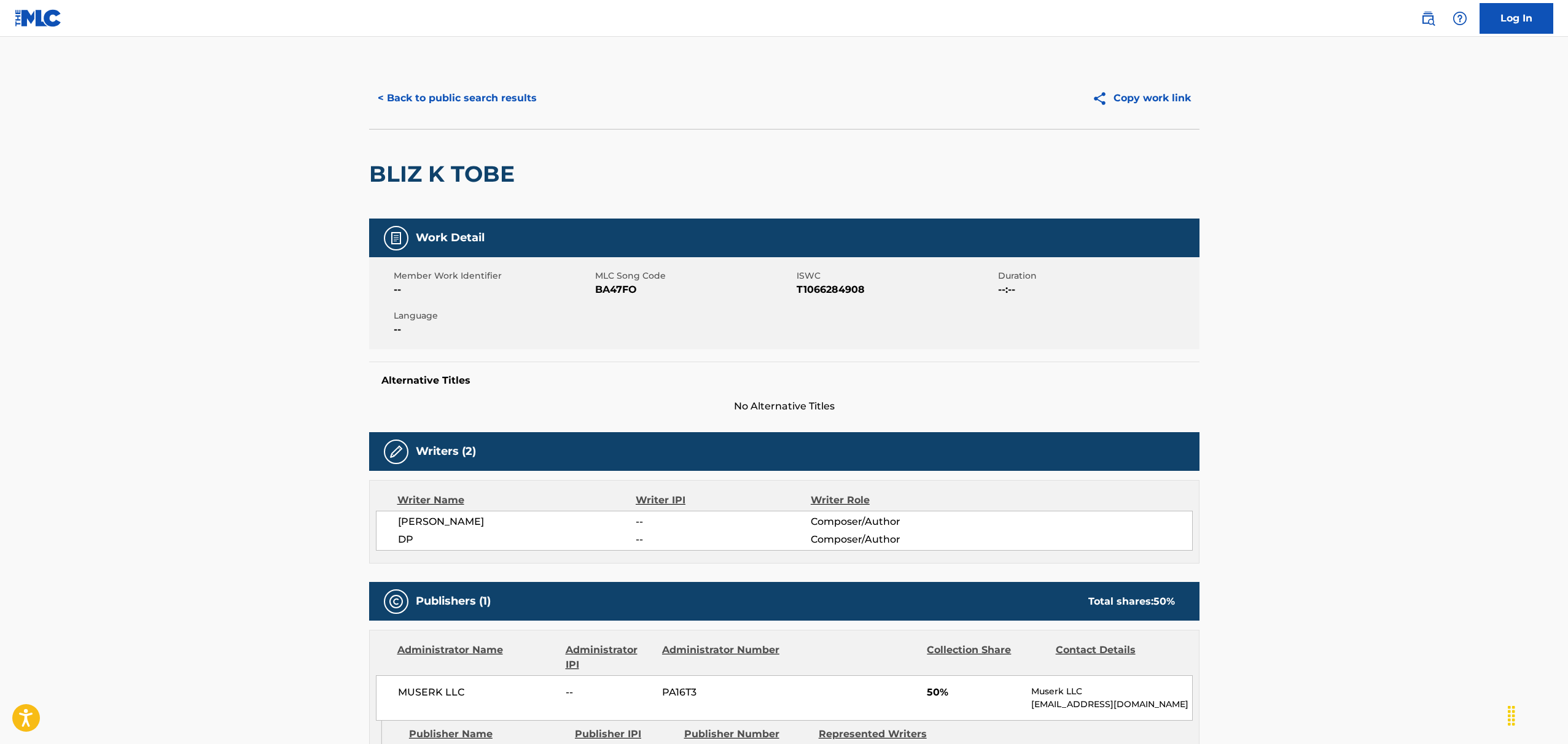
click at [417, 91] on button "< Back to public search results" at bounding box center [457, 98] width 176 height 31
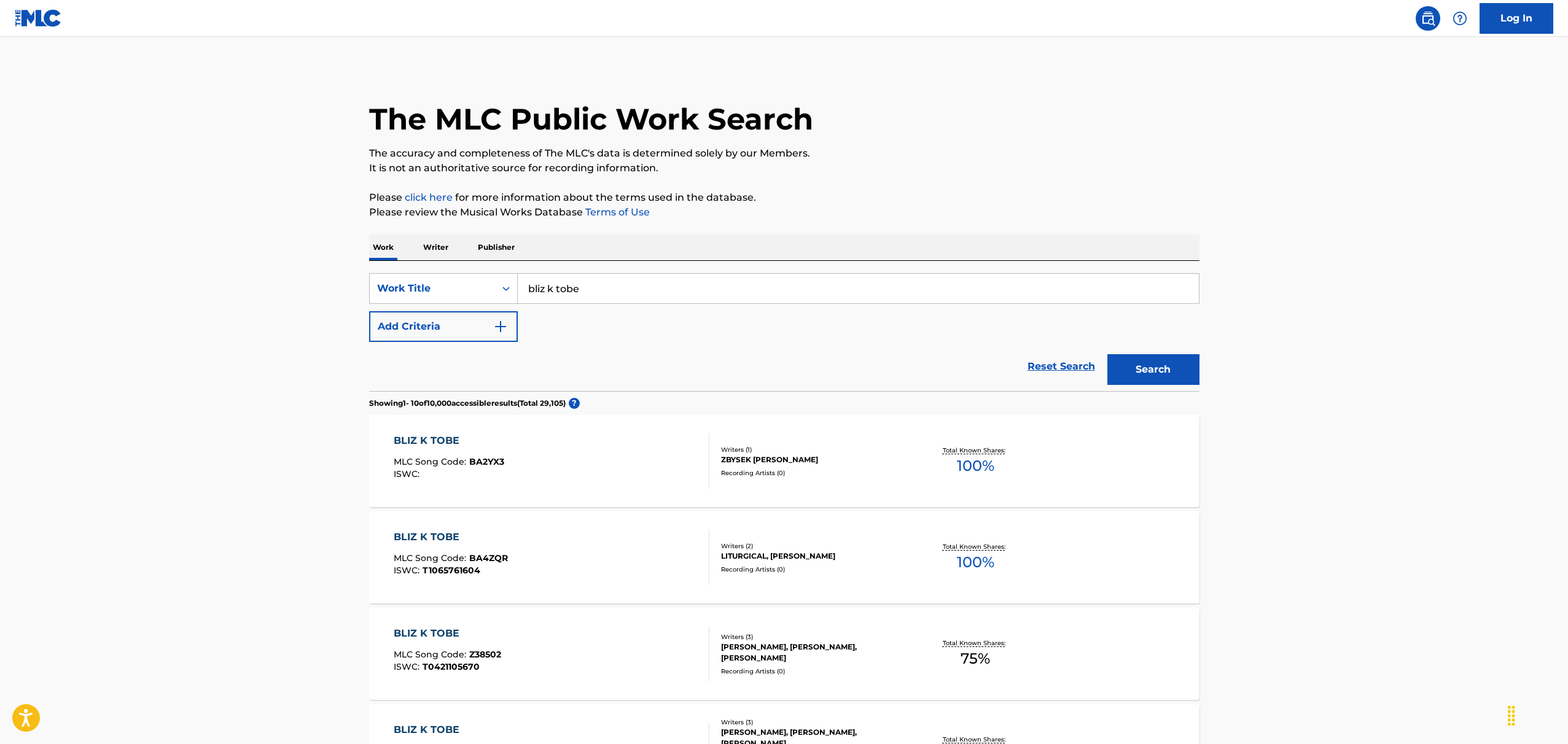
click at [655, 291] on input "bliz k tobe" at bounding box center [858, 289] width 681 height 30
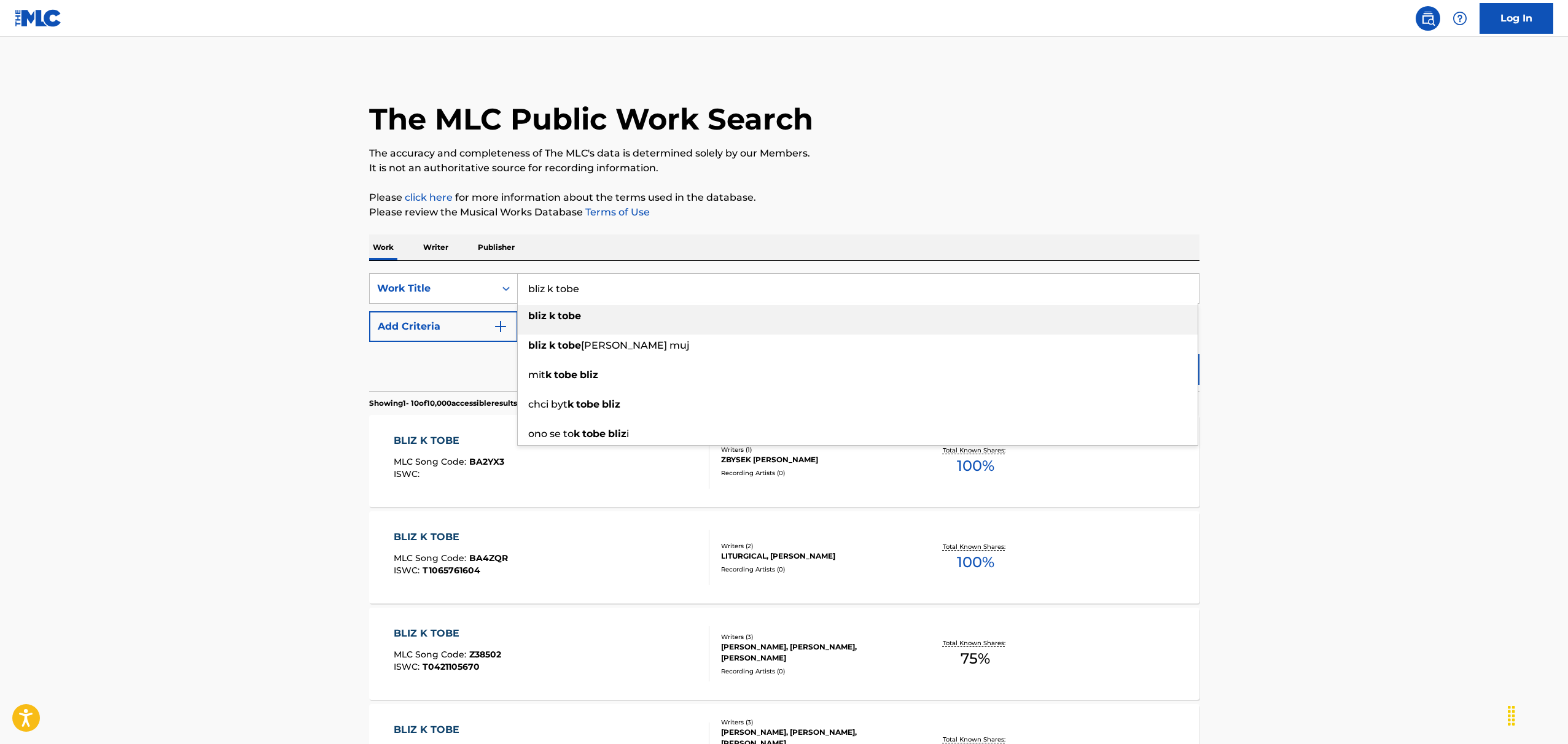
click at [655, 291] on input "bliz k tobe" at bounding box center [858, 289] width 681 height 30
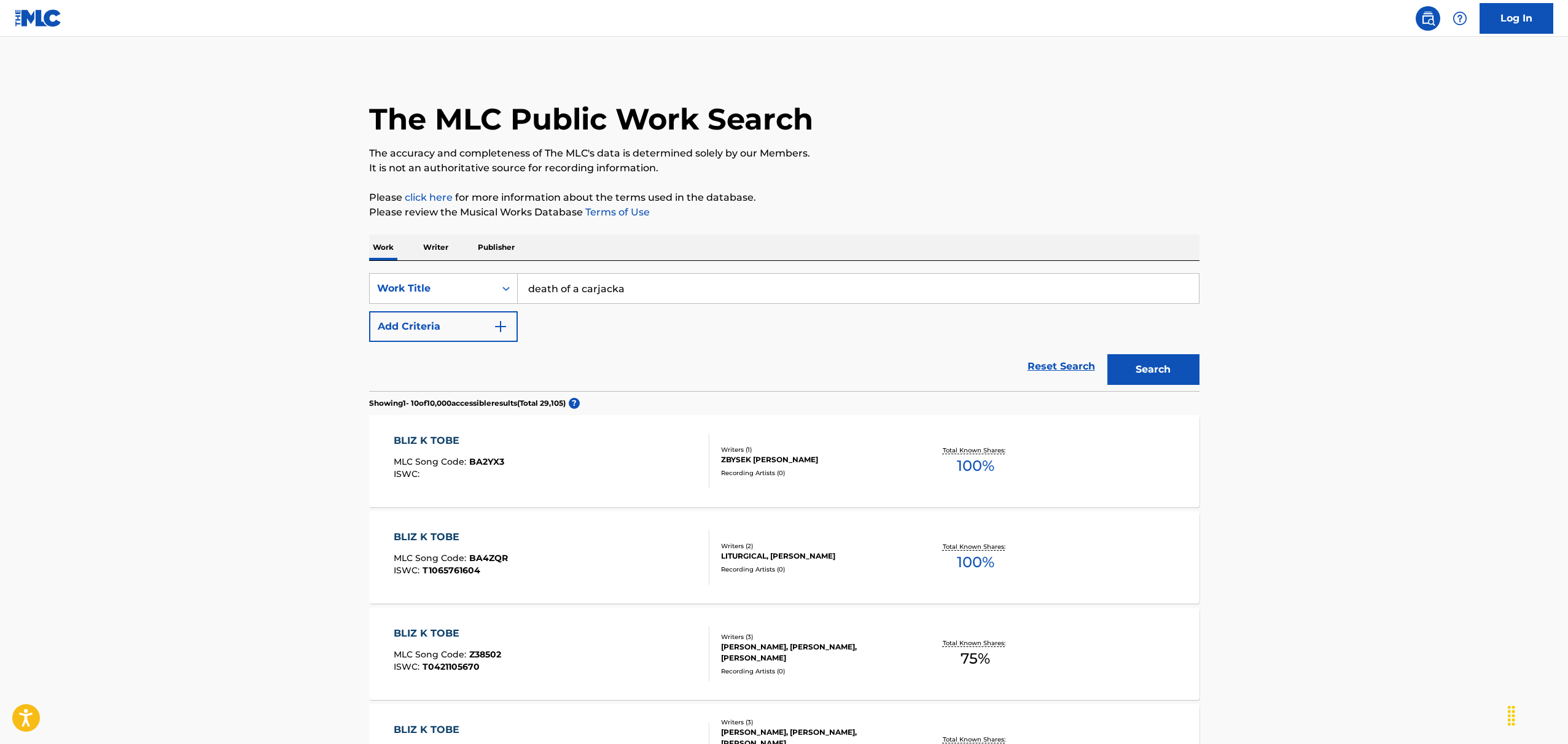
type input "death of a carjacka"
click at [1107, 354] on button "Search" at bounding box center [1153, 369] width 92 height 31
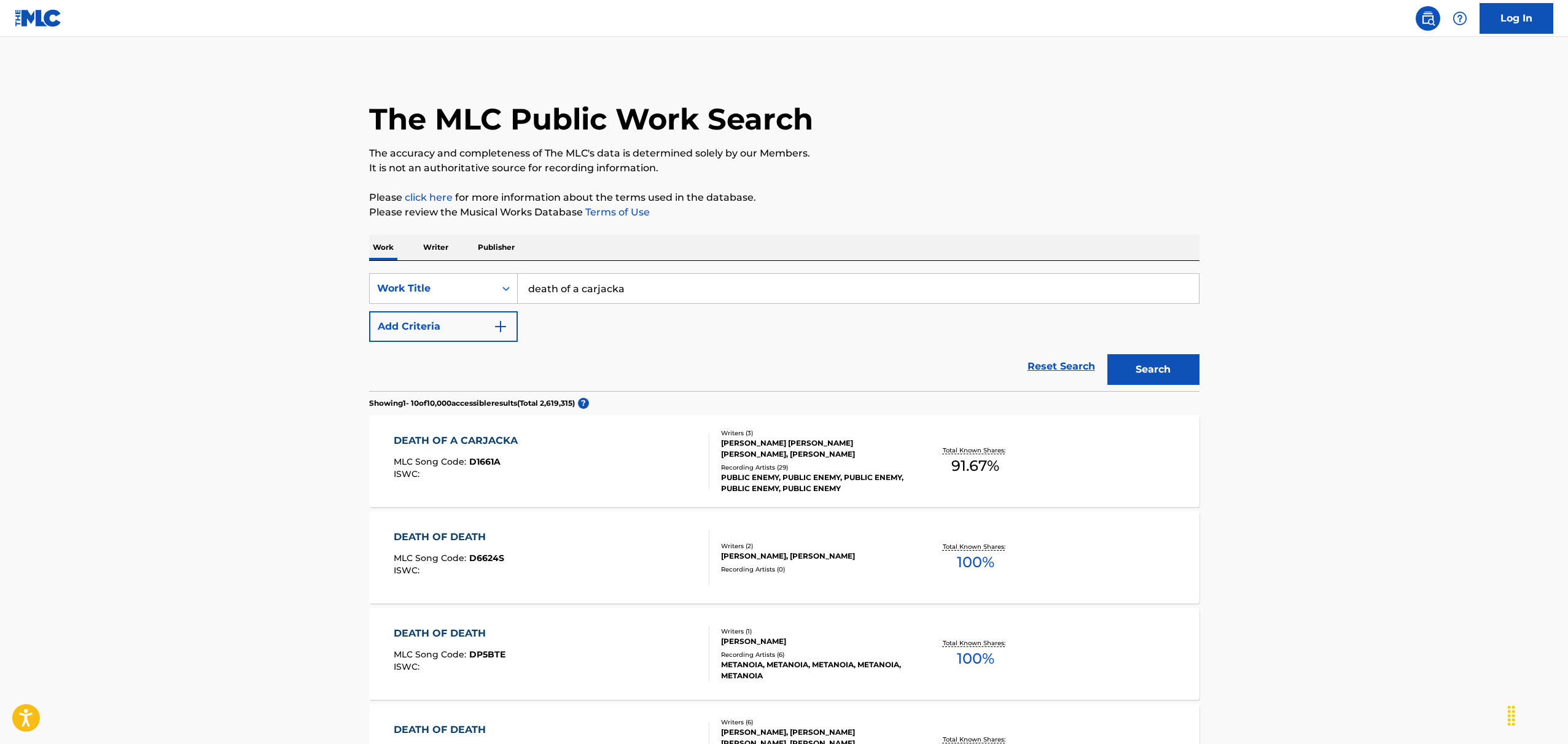
click at [466, 436] on div "DEATH OF A CARJACKA" at bounding box center [459, 441] width 131 height 15
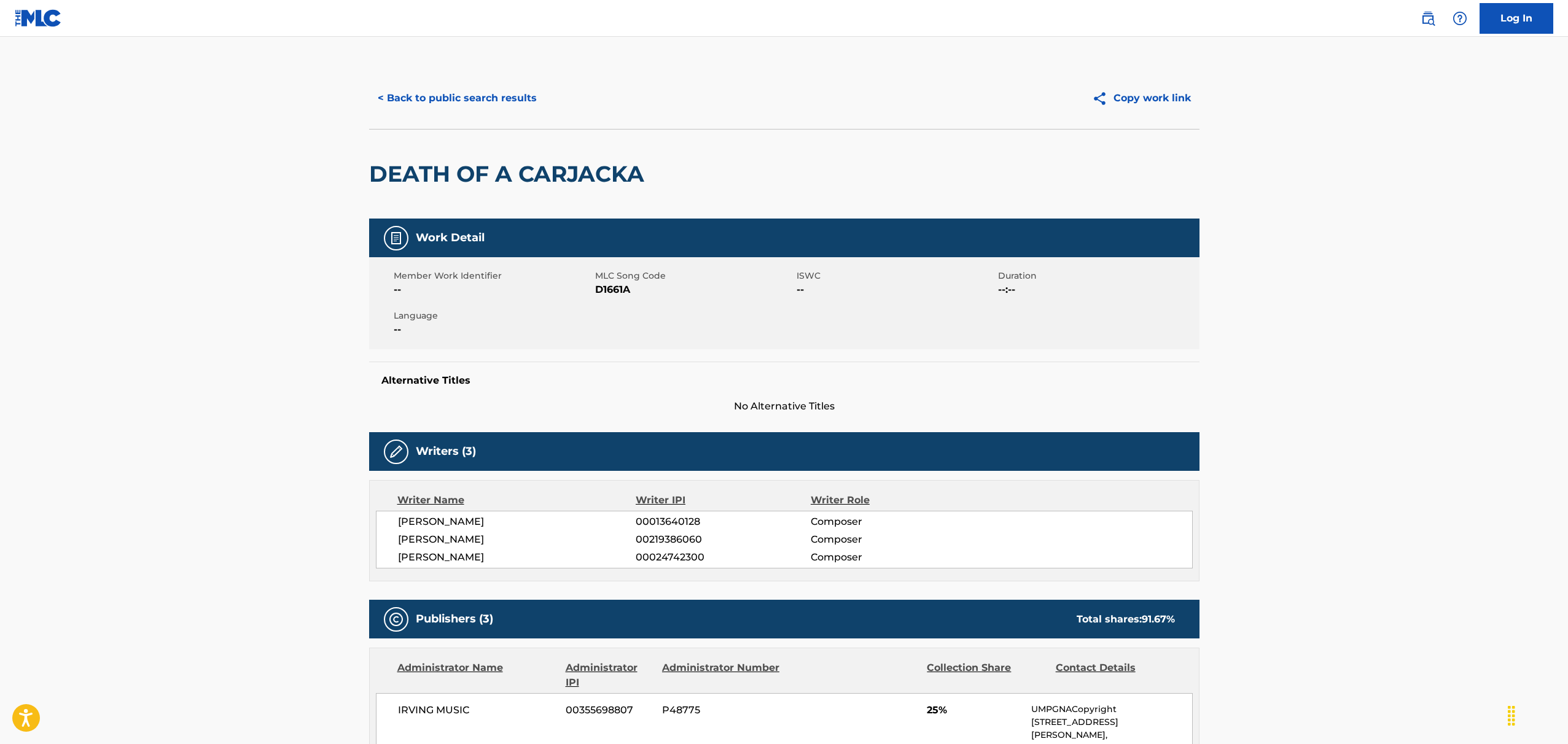
click at [461, 101] on button "< Back to public search results" at bounding box center [457, 98] width 176 height 31
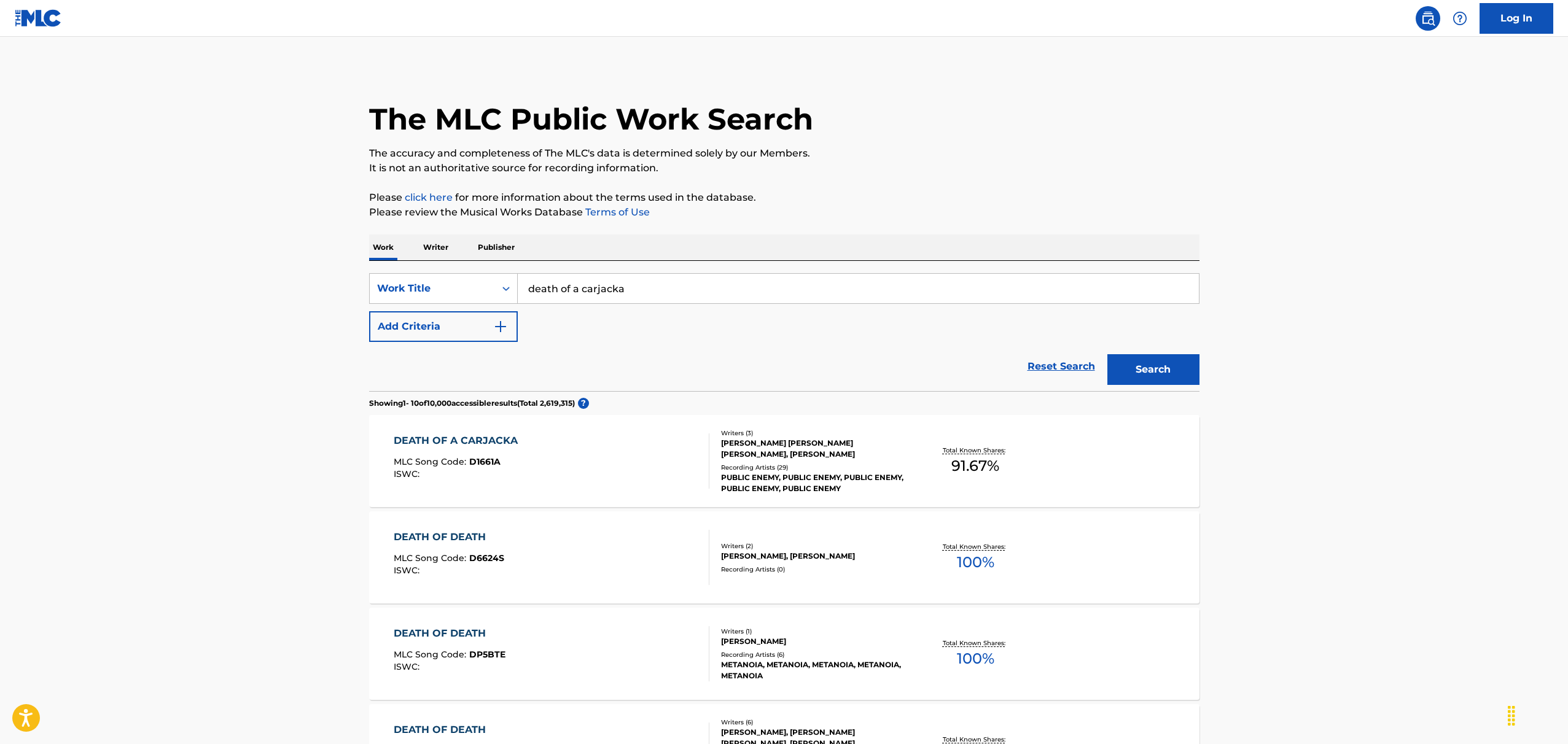
click at [605, 288] on input "death of a carjacka" at bounding box center [858, 289] width 681 height 30
type input "gotta work"
click at [1107, 354] on button "Search" at bounding box center [1153, 369] width 92 height 31
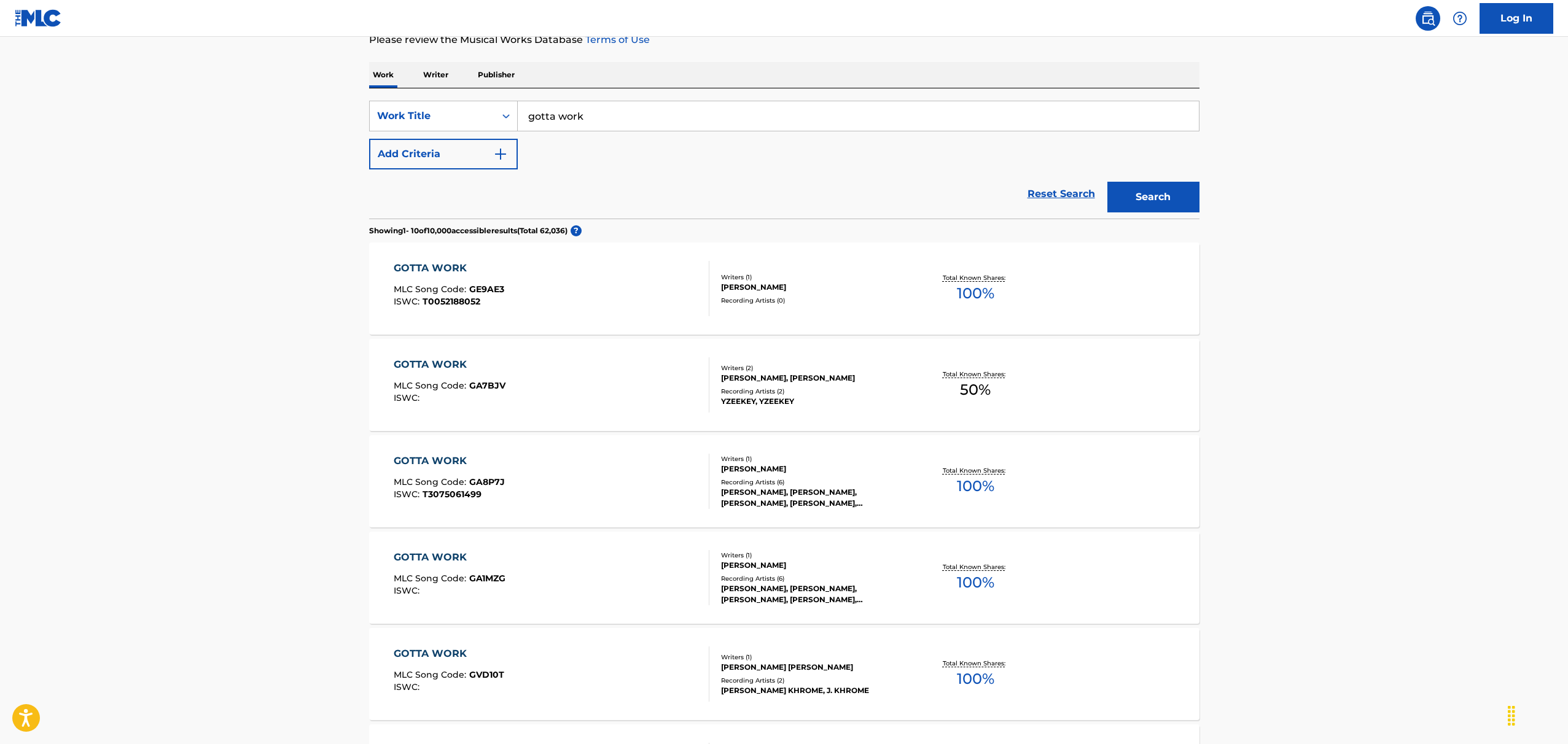
scroll to position [96, 0]
